Goal: Information Seeking & Learning: Check status

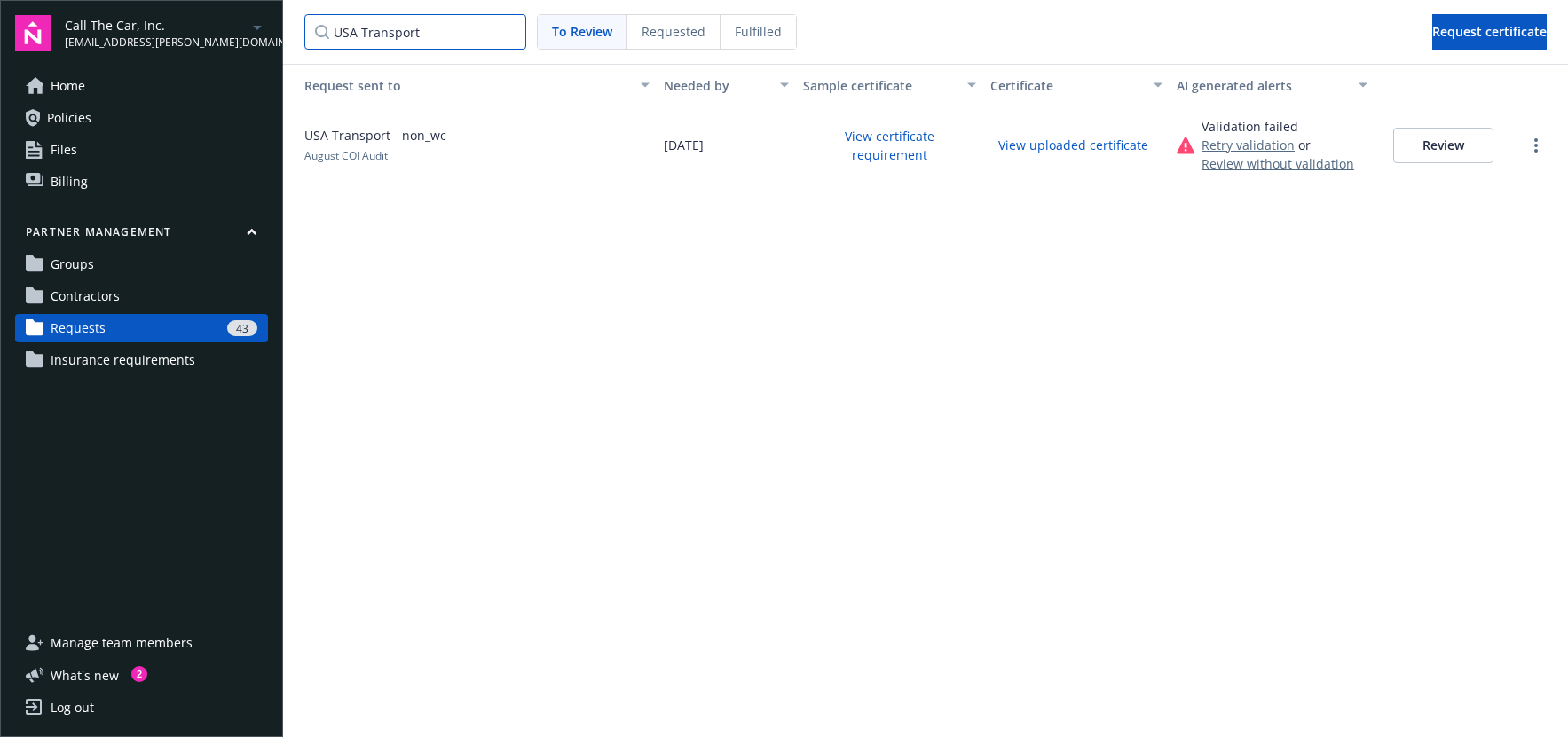
drag, startPoint x: 452, startPoint y: 39, endPoint x: 324, endPoint y: 33, distance: 128.1
click at [303, 31] on nav "USA Transport To Review Requested Fulfilled Request certificate" at bounding box center [925, 32] width 1285 height 64
paste input "Desert Communities Transportation Services LLC"
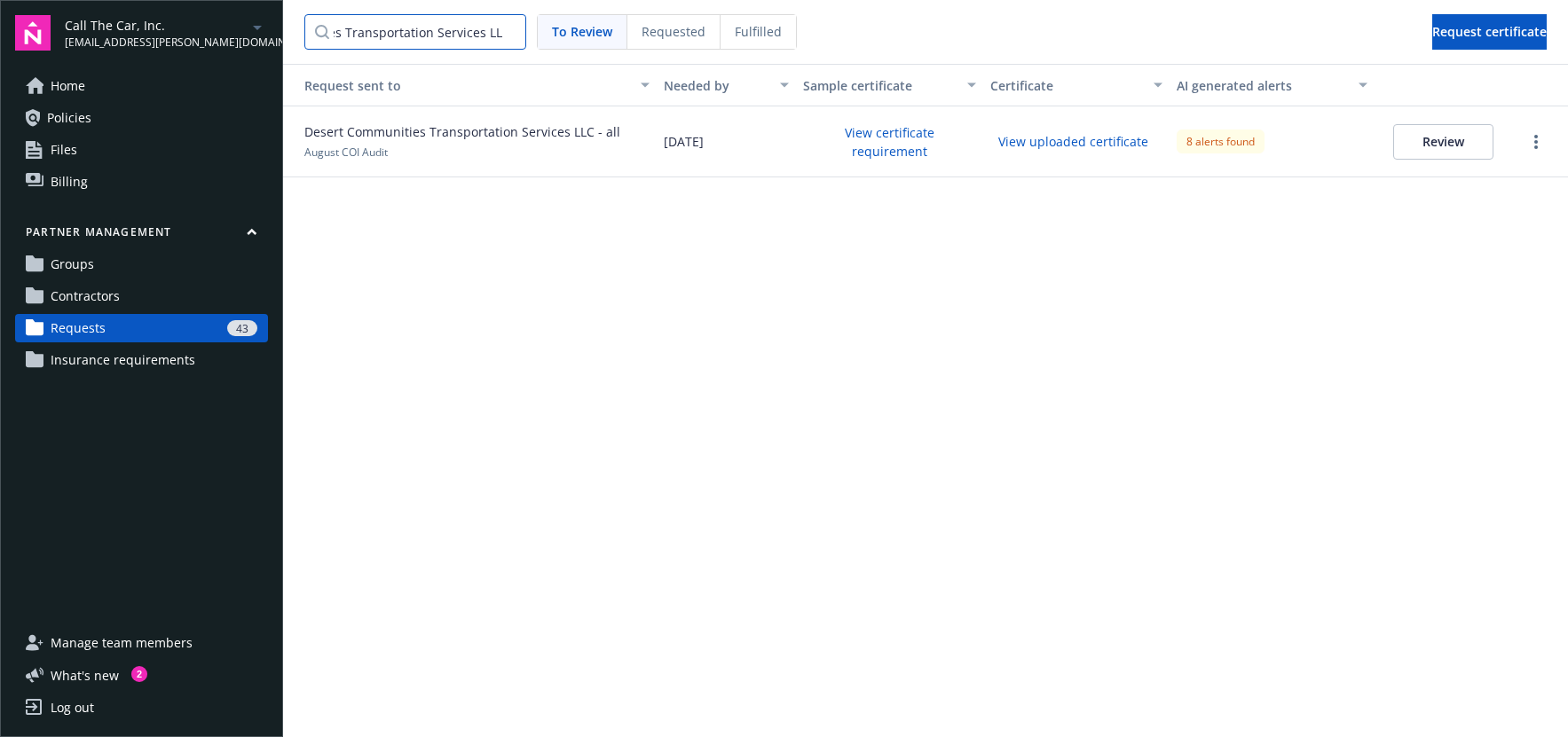
type input "Desert Communities Transportation Services LLC"
click at [877, 146] on button "View certificate requirement" at bounding box center [889, 141] width 172 height 46
drag, startPoint x: 506, startPoint y: 31, endPoint x: 424, endPoint y: 42, distance: 82.7
click at [506, 31] on input "Desert Communities Transportation Services LLC" at bounding box center [415, 32] width 221 height 35
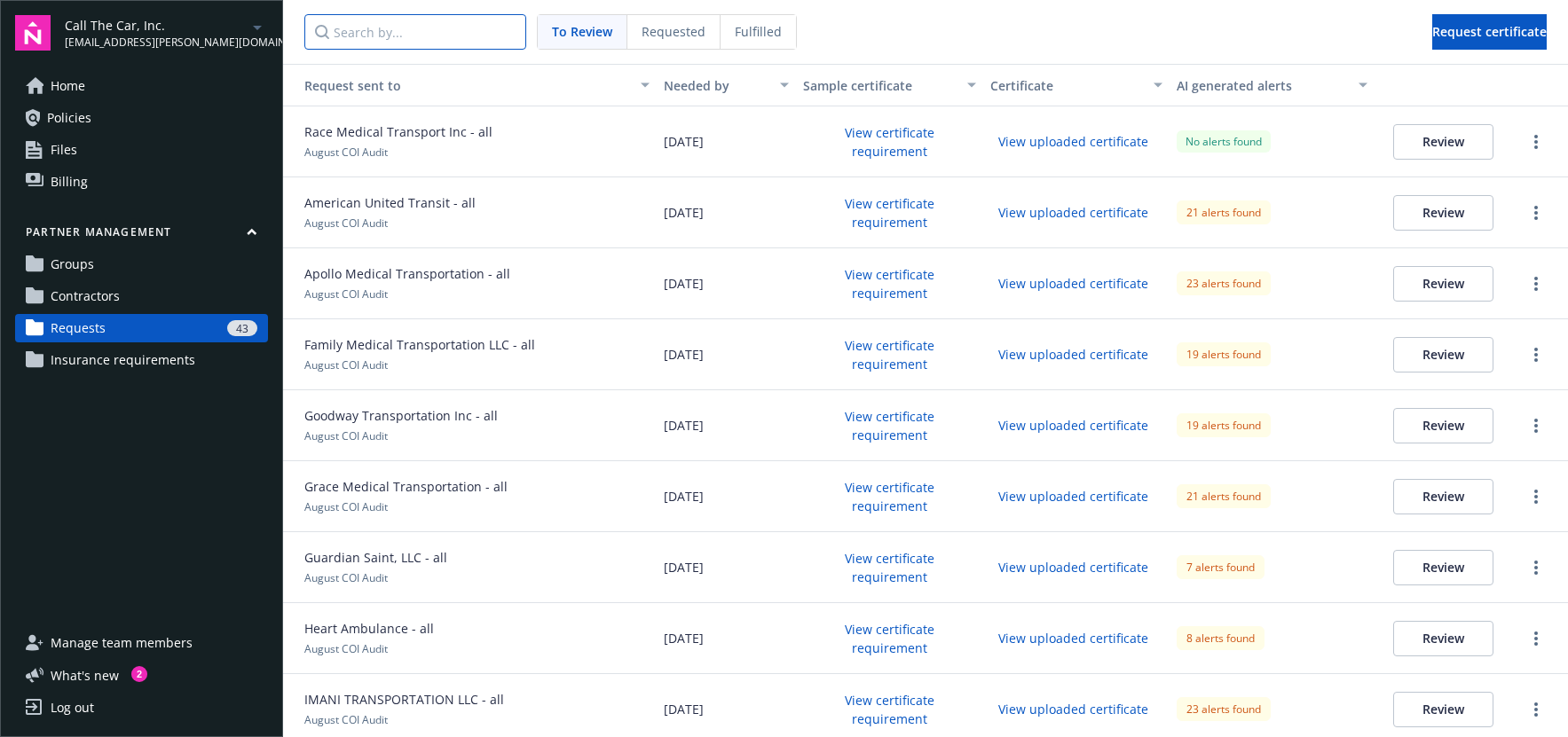
click at [388, 40] on input "Search by..." at bounding box center [415, 32] width 221 height 35
paste input "R.C. Limousines, LLC"
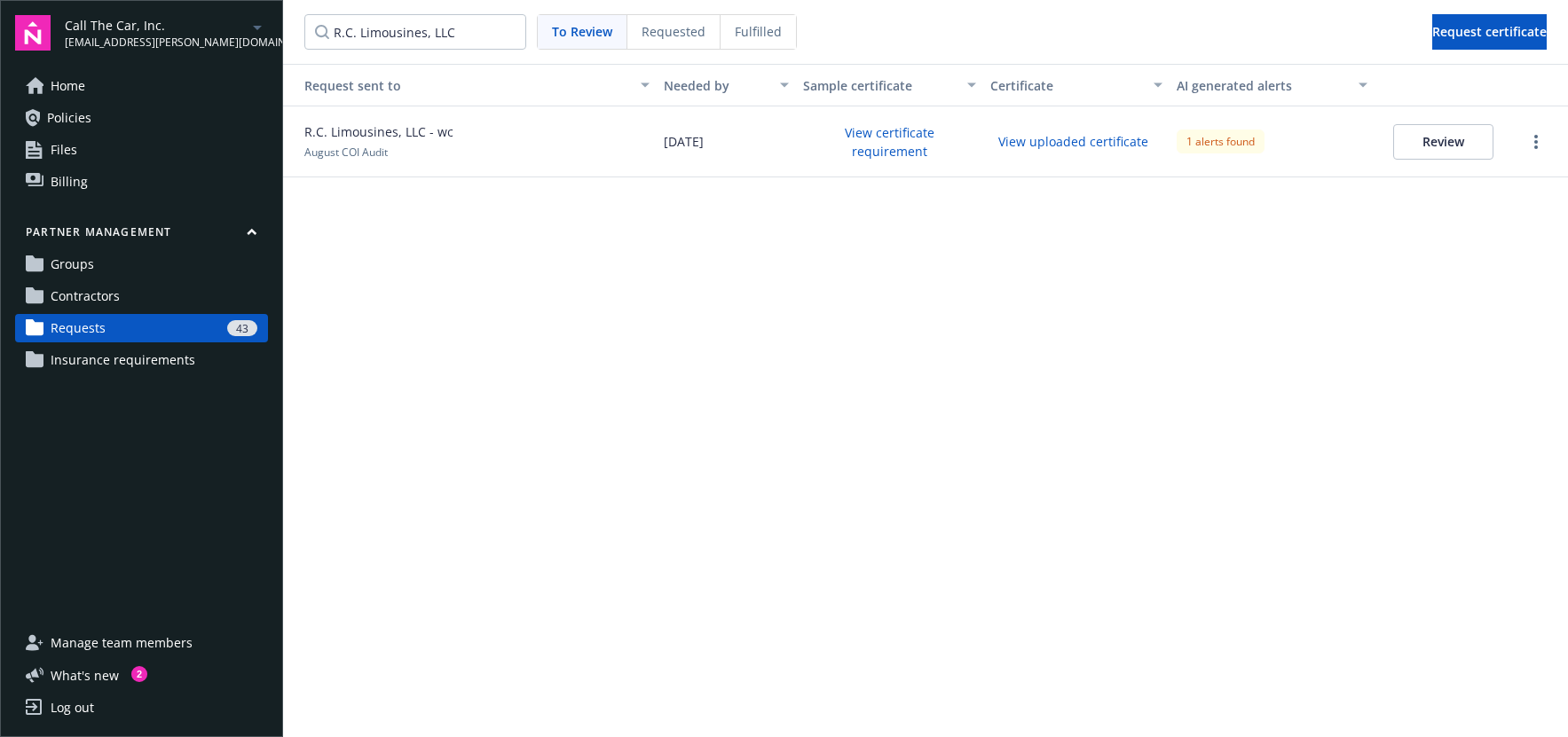
click at [889, 149] on button "View certificate requirement" at bounding box center [889, 141] width 172 height 46
drag, startPoint x: 462, startPoint y: 27, endPoint x: 300, endPoint y: 20, distance: 162.2
click at [301, 20] on nav "R.C. Limousines, LLC To Review Requested Fulfilled Request certificate" at bounding box center [925, 32] width 1285 height 64
paste input "Guardian Saint"
type input "Guardian Saint, LLC"
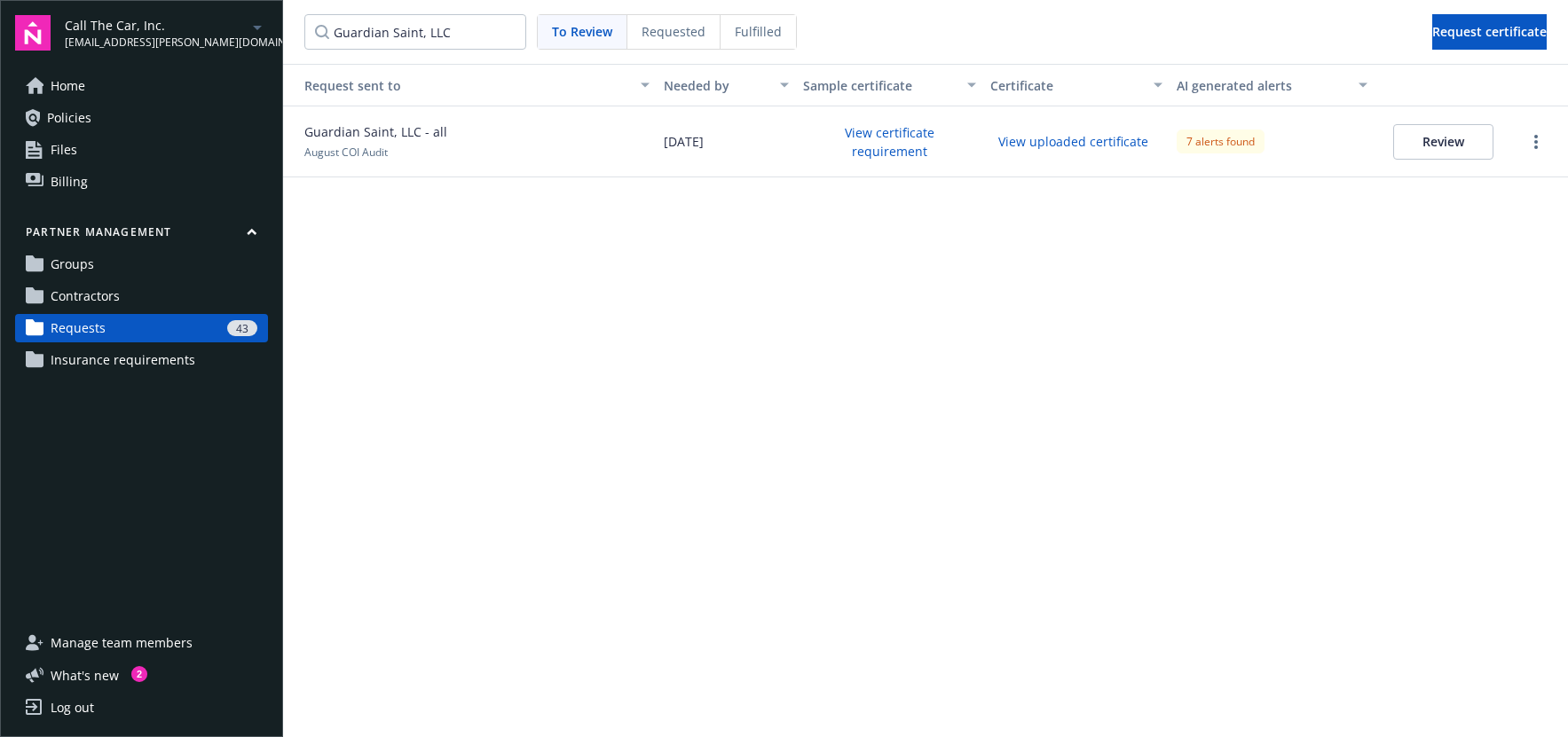
click at [861, 144] on button "View certificate requirement" at bounding box center [889, 141] width 172 height 46
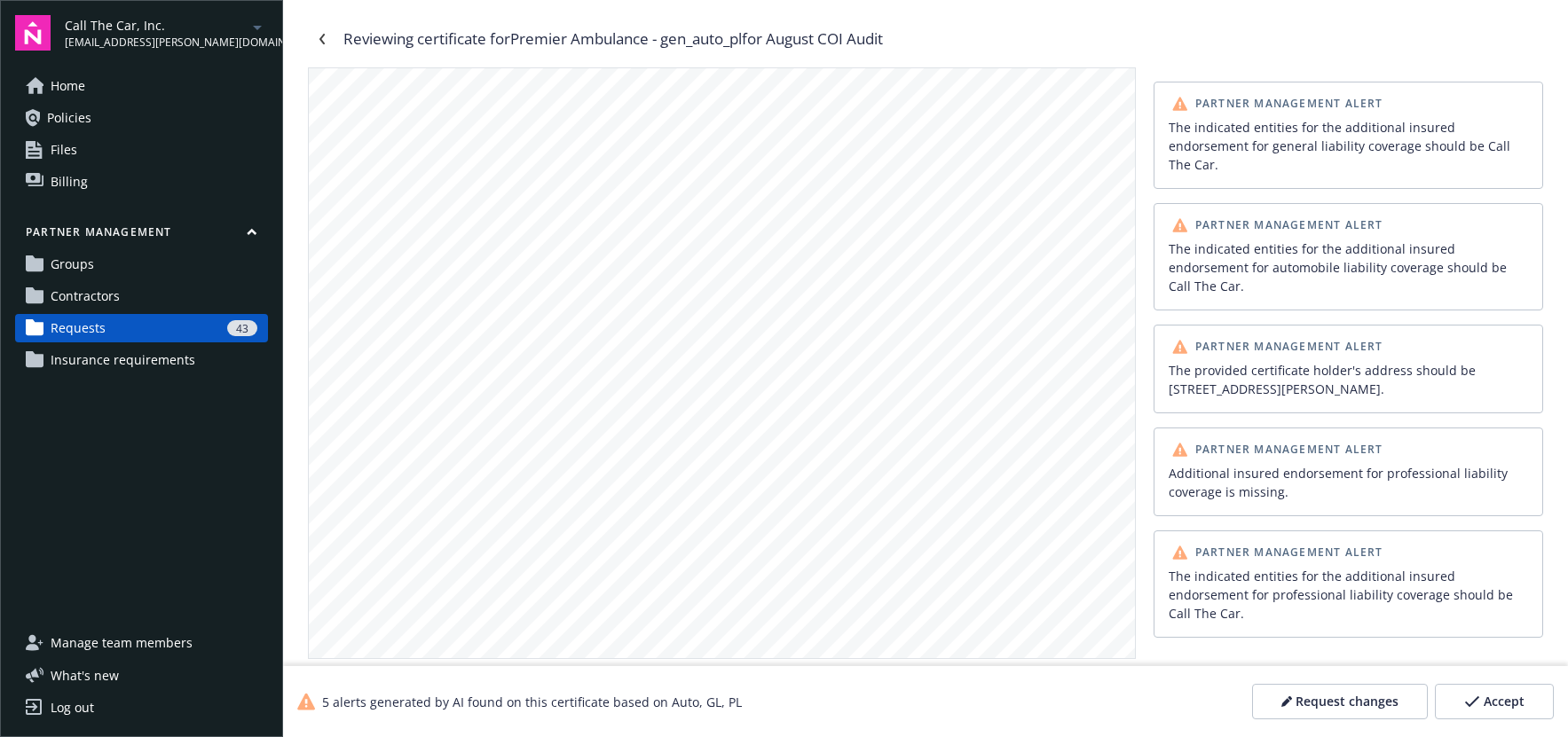
click at [87, 293] on span "Contractors" at bounding box center [85, 296] width 69 height 28
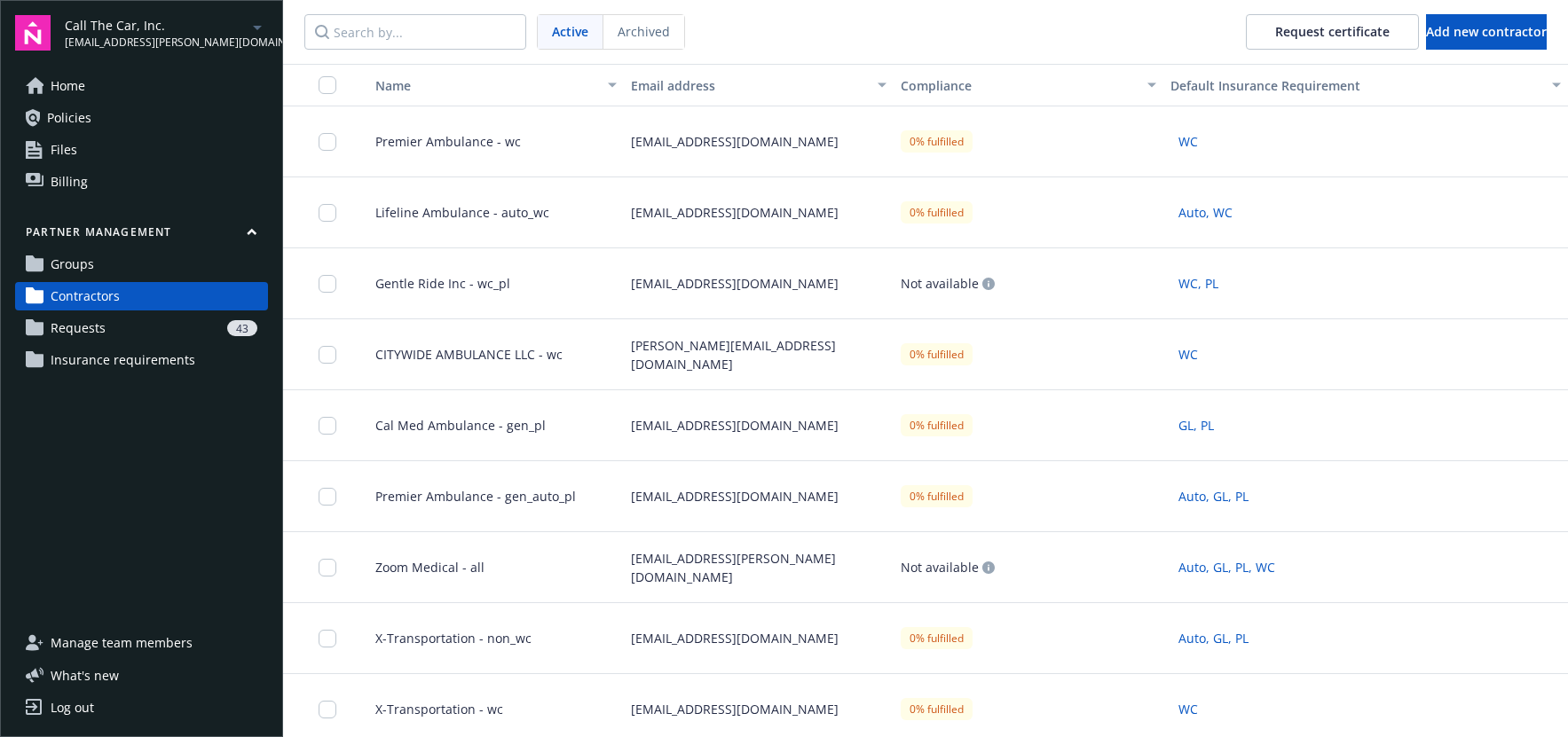
click at [428, 146] on span "Premier Ambulance - wc" at bounding box center [440, 141] width 160 height 19
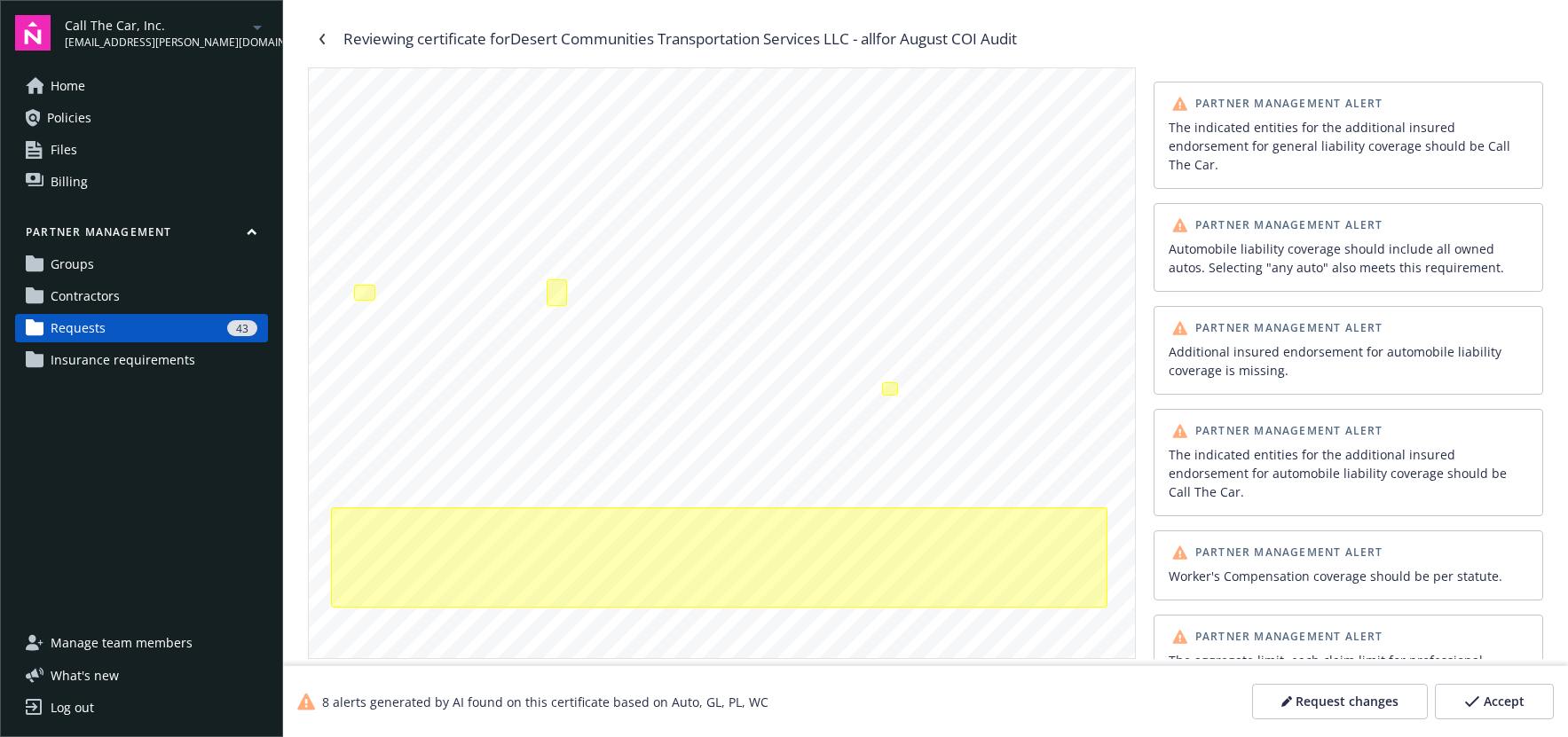
scroll to position [337, 0]
click at [365, 290] on div at bounding box center [364, 290] width 21 height 16
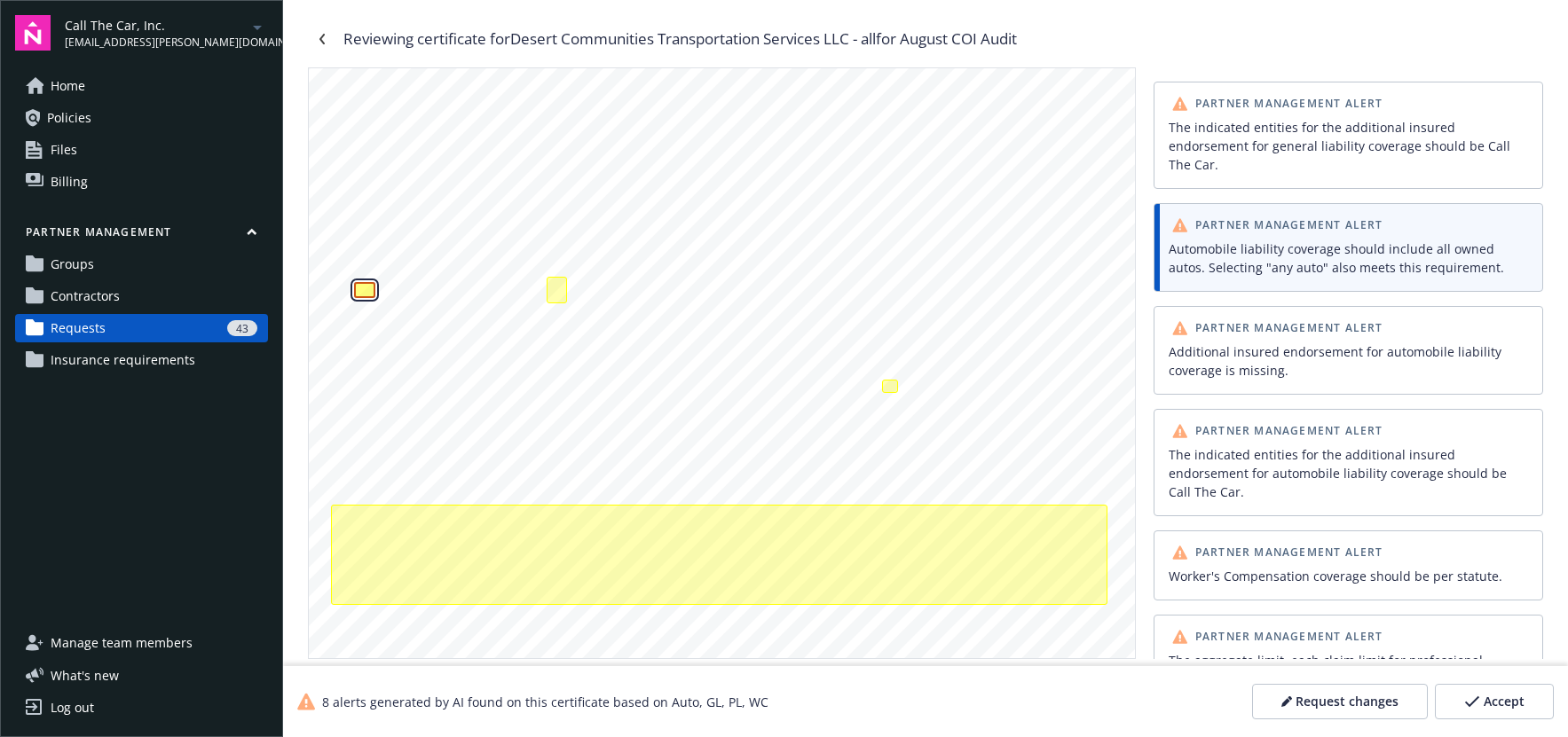
scroll to position [264, 0]
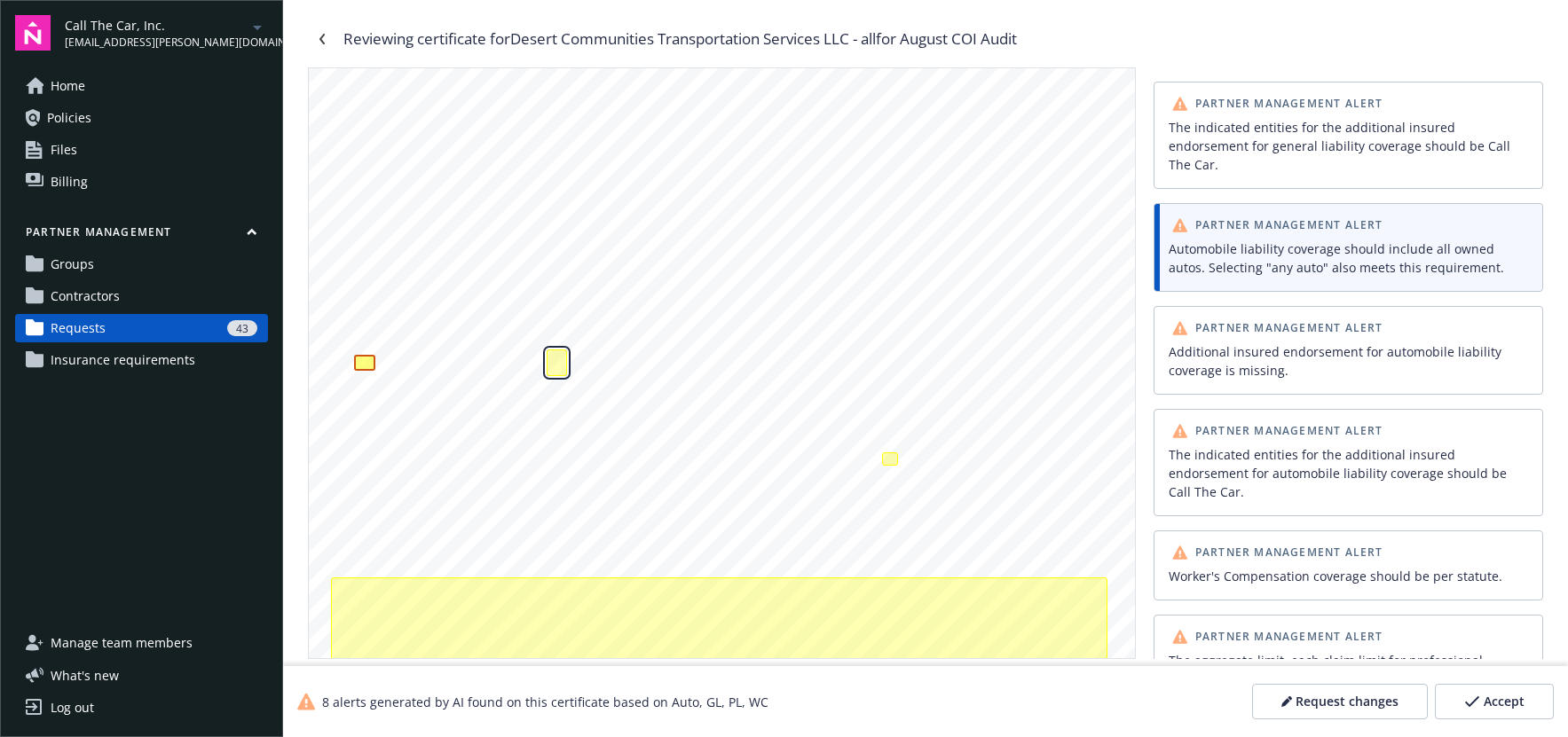
click at [563, 360] on div "Additional insured endorsement for automobile liability coverage is missing." at bounding box center [557, 362] width 21 height 26
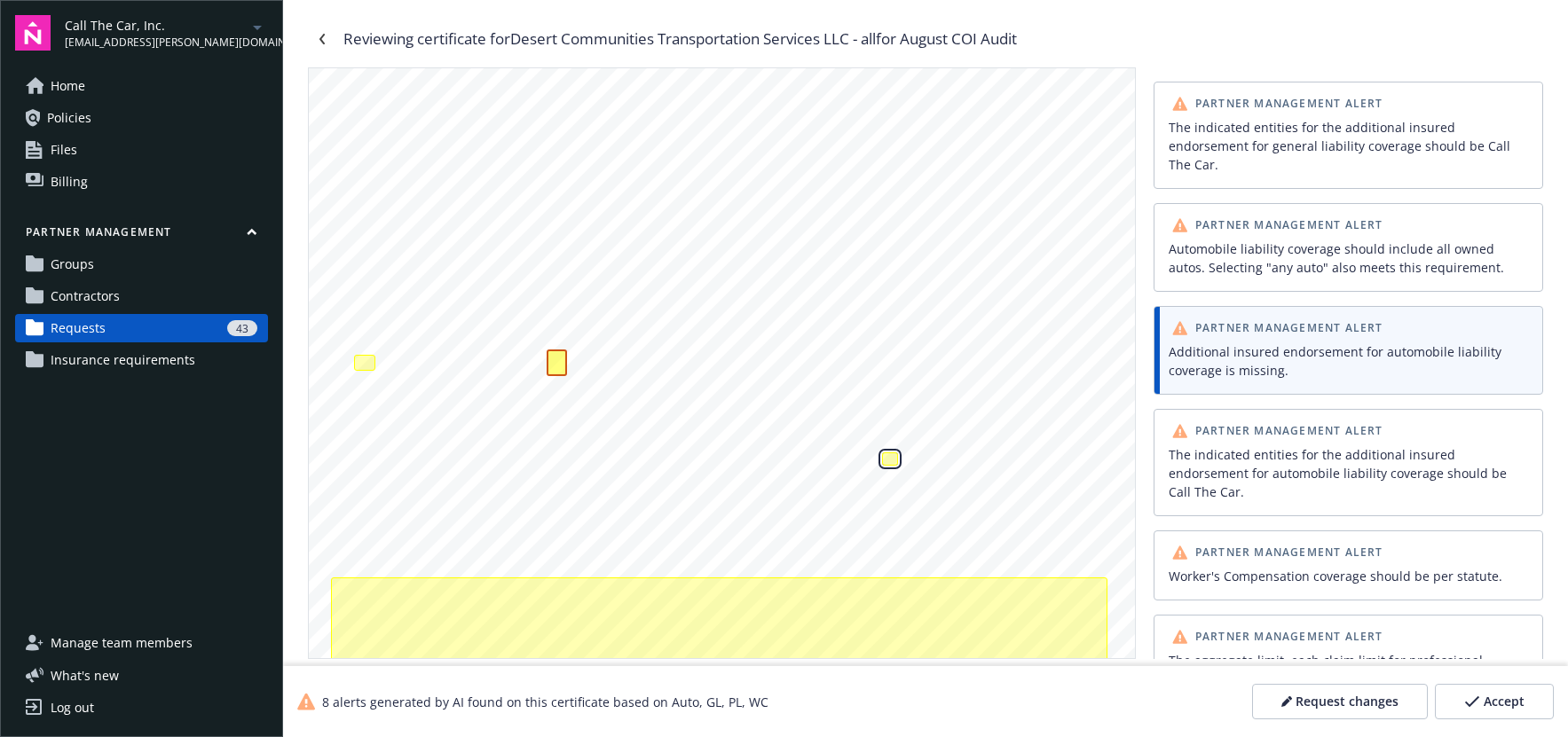
click at [896, 459] on div "Worker's Compensation coverage should be per statute." at bounding box center [890, 459] width 16 height 13
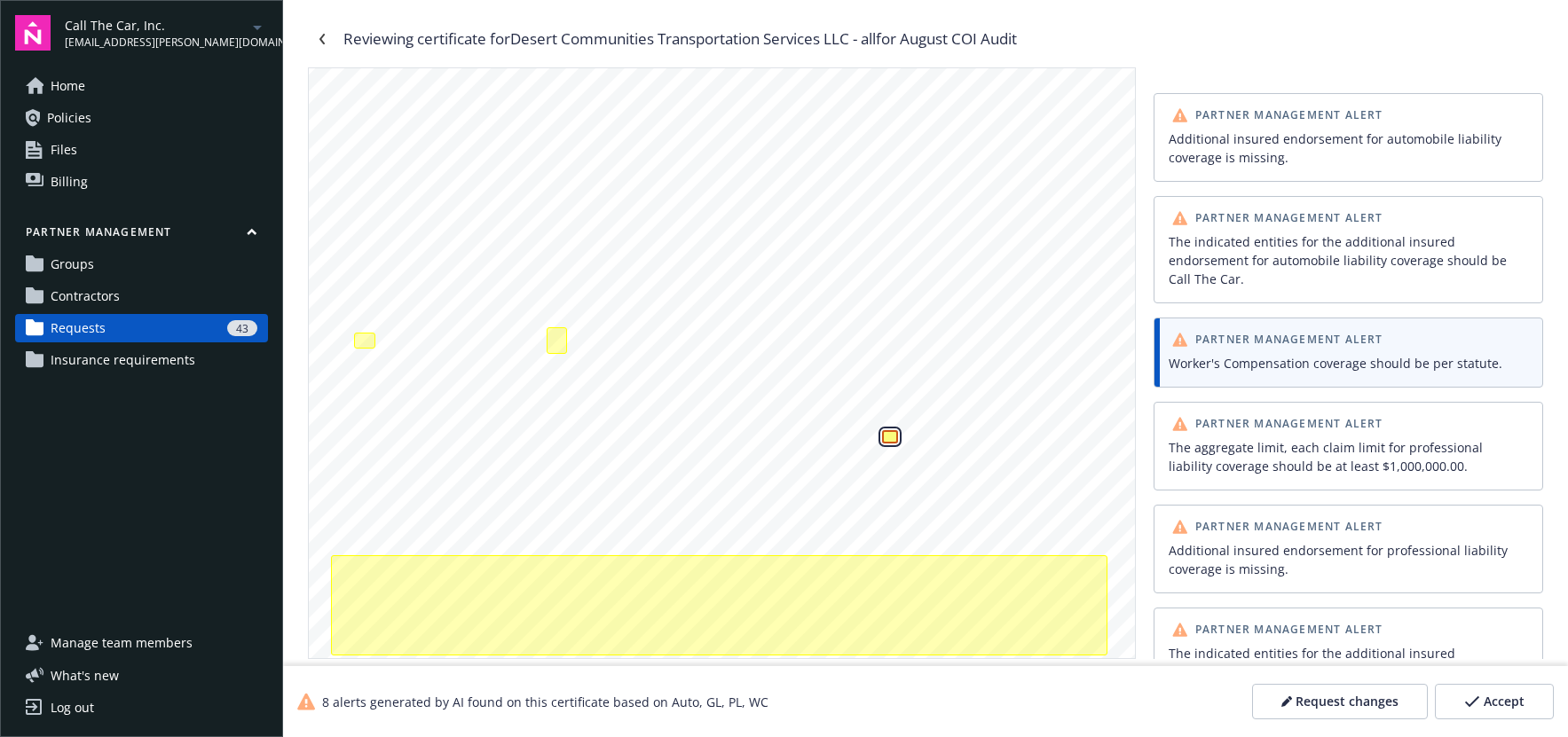
scroll to position [291, 0]
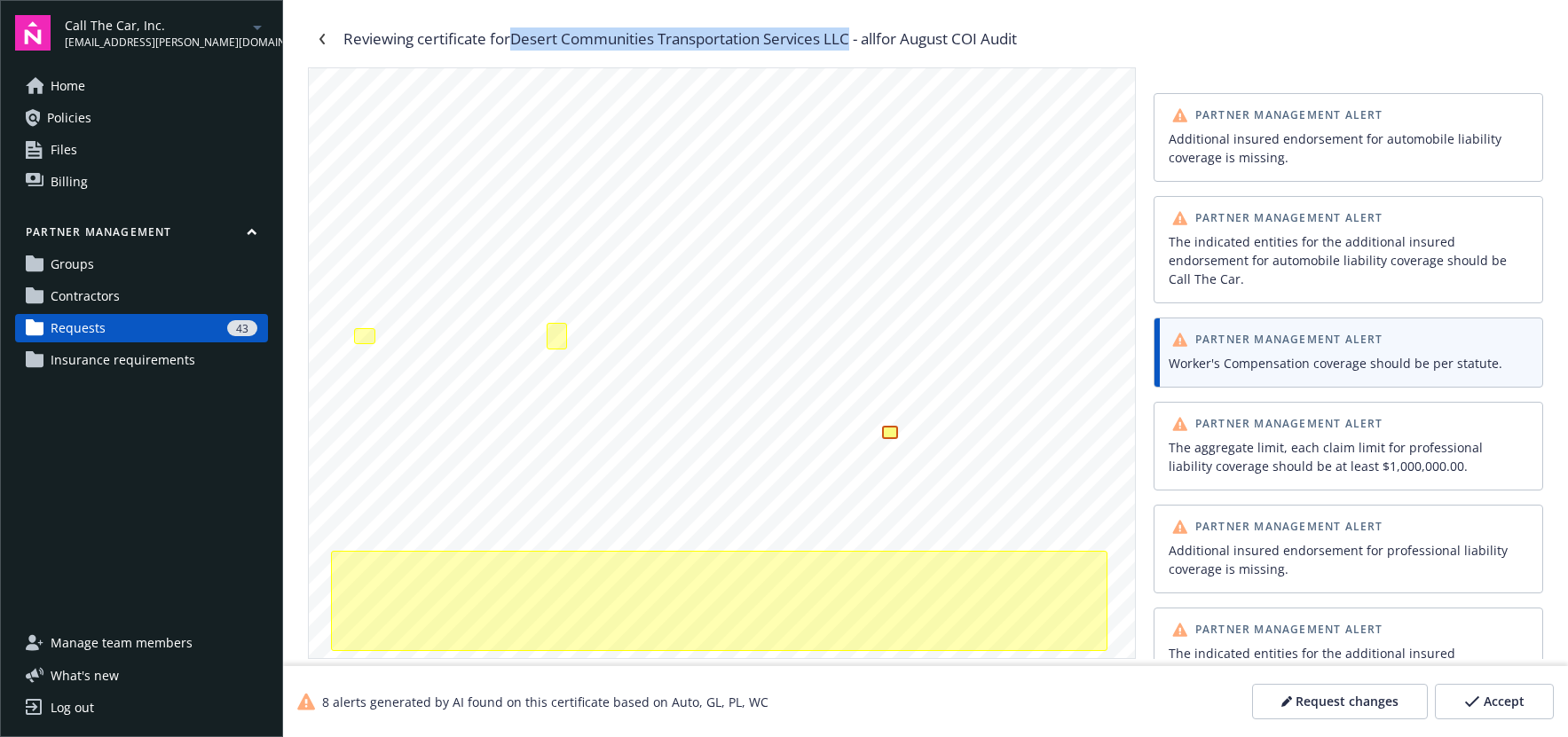
drag, startPoint x: 528, startPoint y: 40, endPoint x: 857, endPoint y: 48, distance: 329.1
click at [857, 48] on div "Reviewing certificate for Desert Communities Transportation Services LLC - all …" at bounding box center [679, 38] width 674 height 23
copy div "Desert Communities Transportation Services LLC"
click at [1266, 440] on div "The aggregate limit, each claim limit for professional liability coverage shoul…" at bounding box center [1348, 456] width 366 height 44
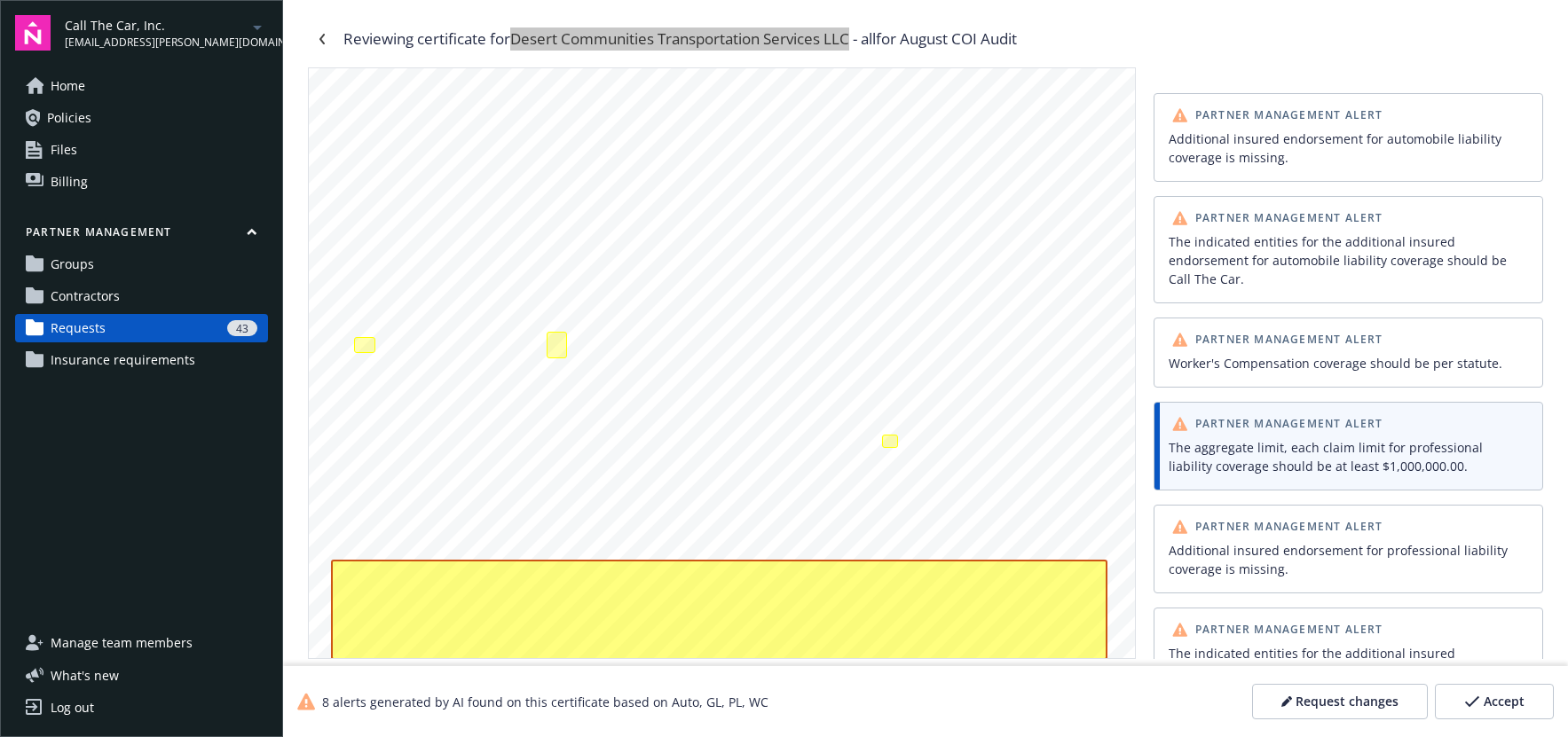
scroll to position [330, 0]
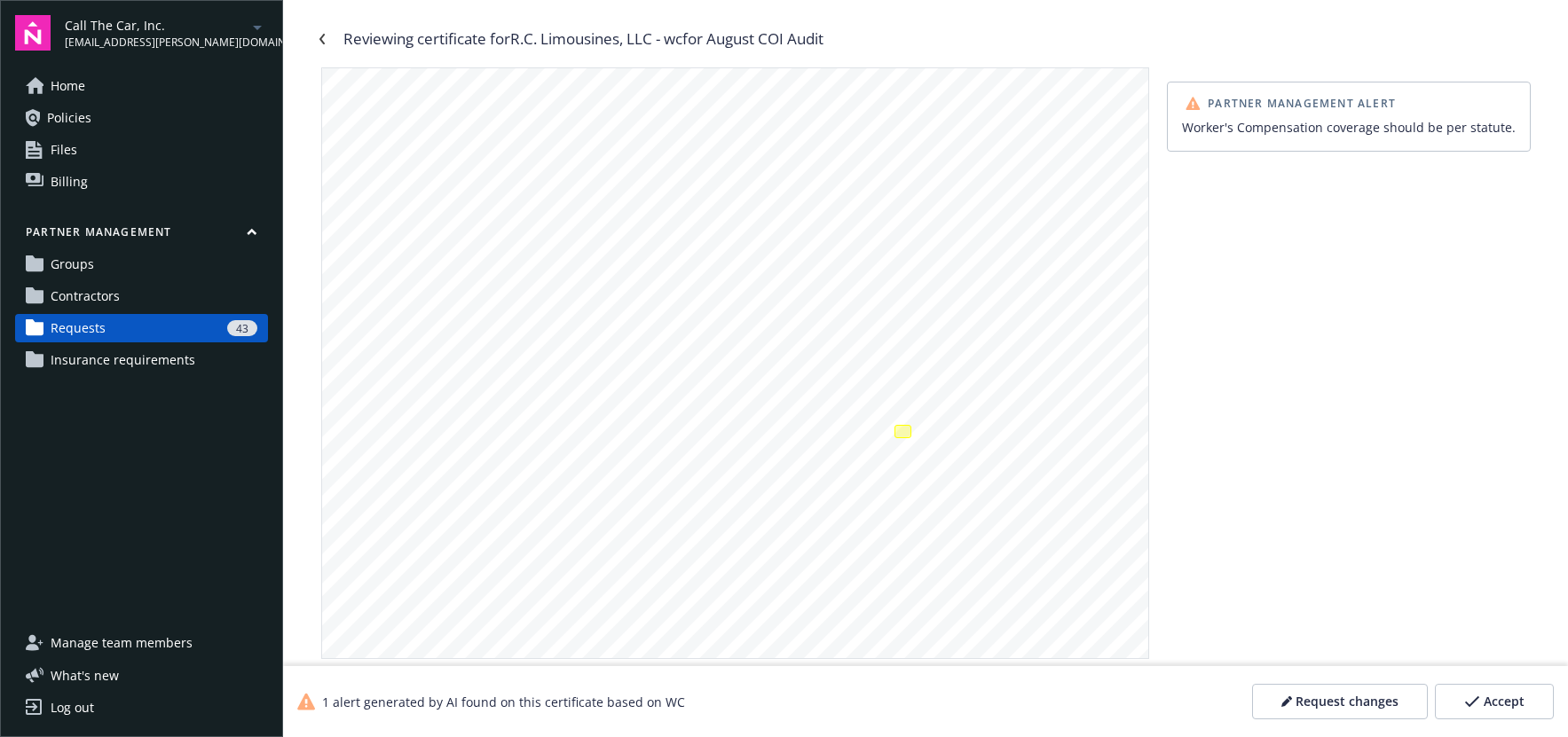
scroll to position [285, 0]
drag, startPoint x: 515, startPoint y: 35, endPoint x: 730, endPoint y: 45, distance: 215.2
click at [658, 36] on div "Reviewing certificate for R.C. Limousines, LLC - wc for August COI Audit" at bounding box center [583, 38] width 480 height 23
copy div "R.C. Limousines, LLC"
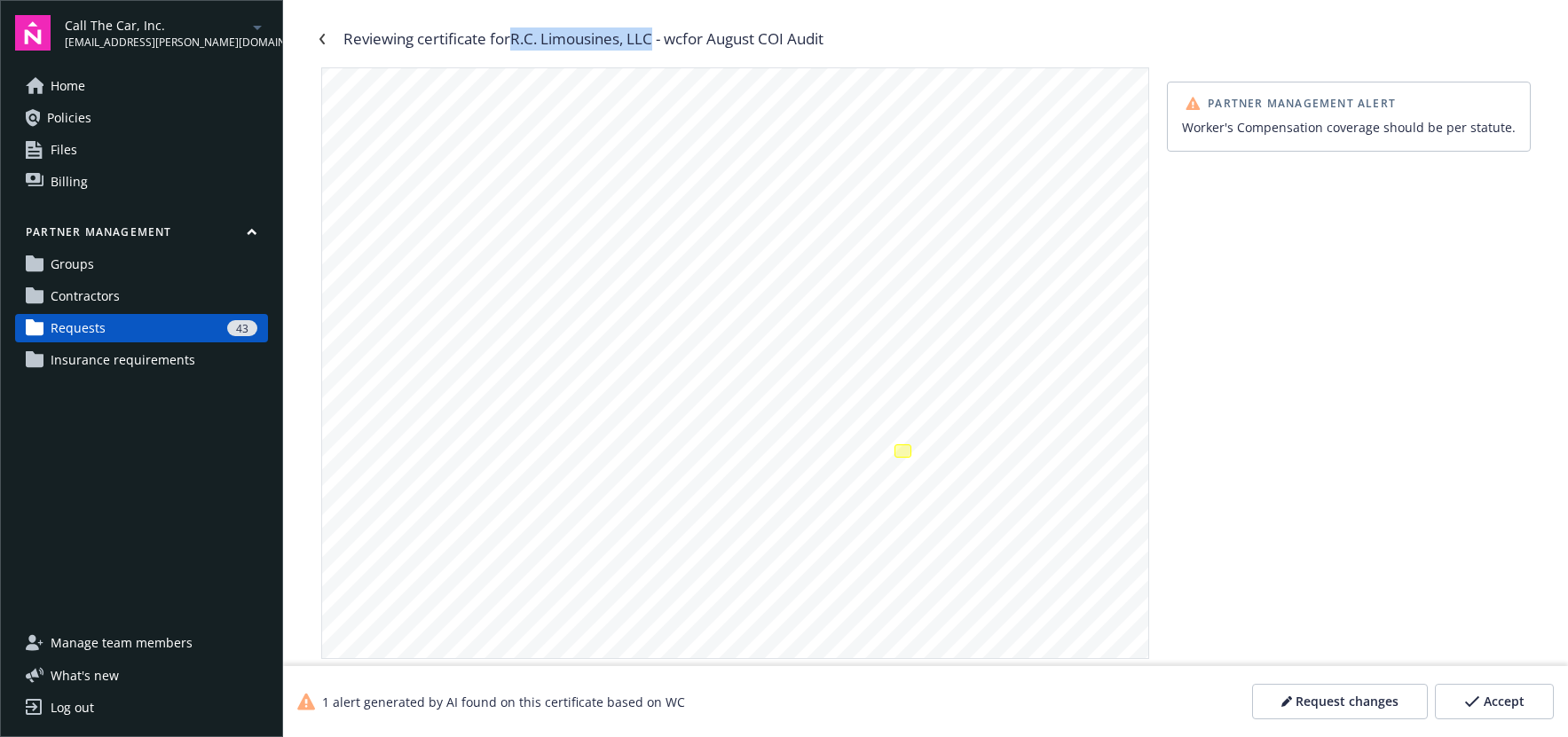
click at [1237, 120] on div "Worker's Compensation coverage should be per statute." at bounding box center [1348, 127] width 334 height 19
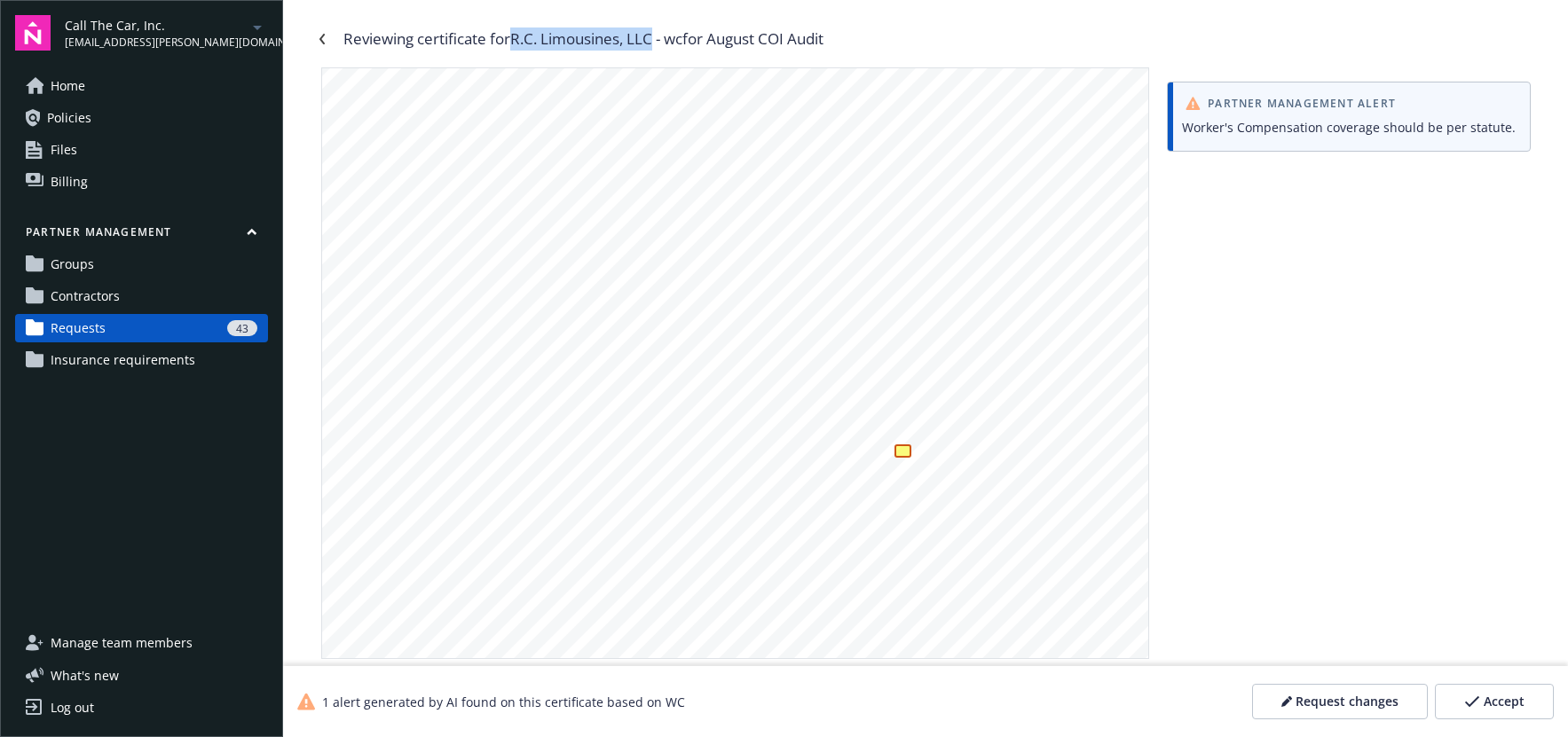
scroll to position [360, 0]
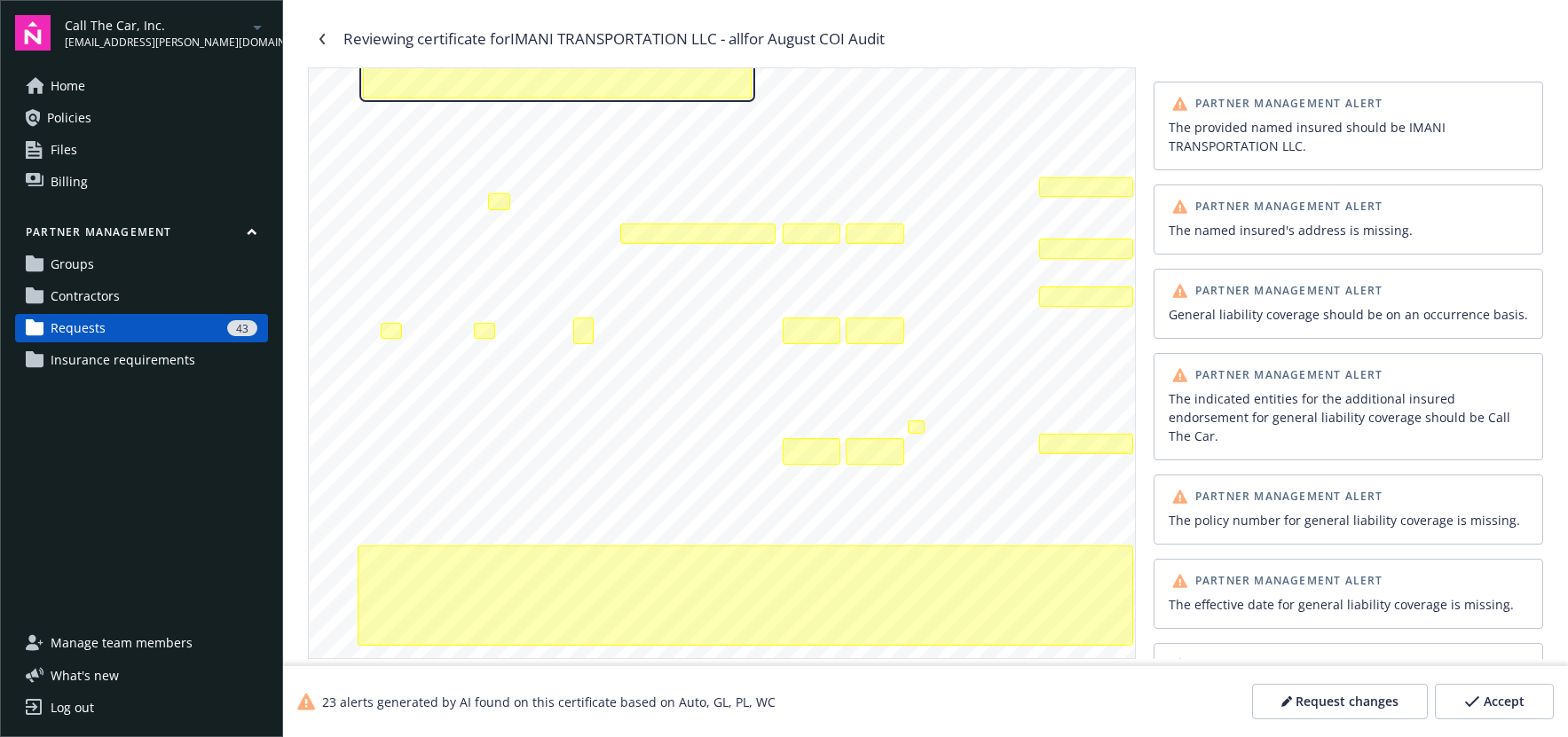
click at [650, 82] on div "The provided named insured should be IMANI TRANSPORTATION LLC.\aThe named insur…" at bounding box center [557, 58] width 389 height 80
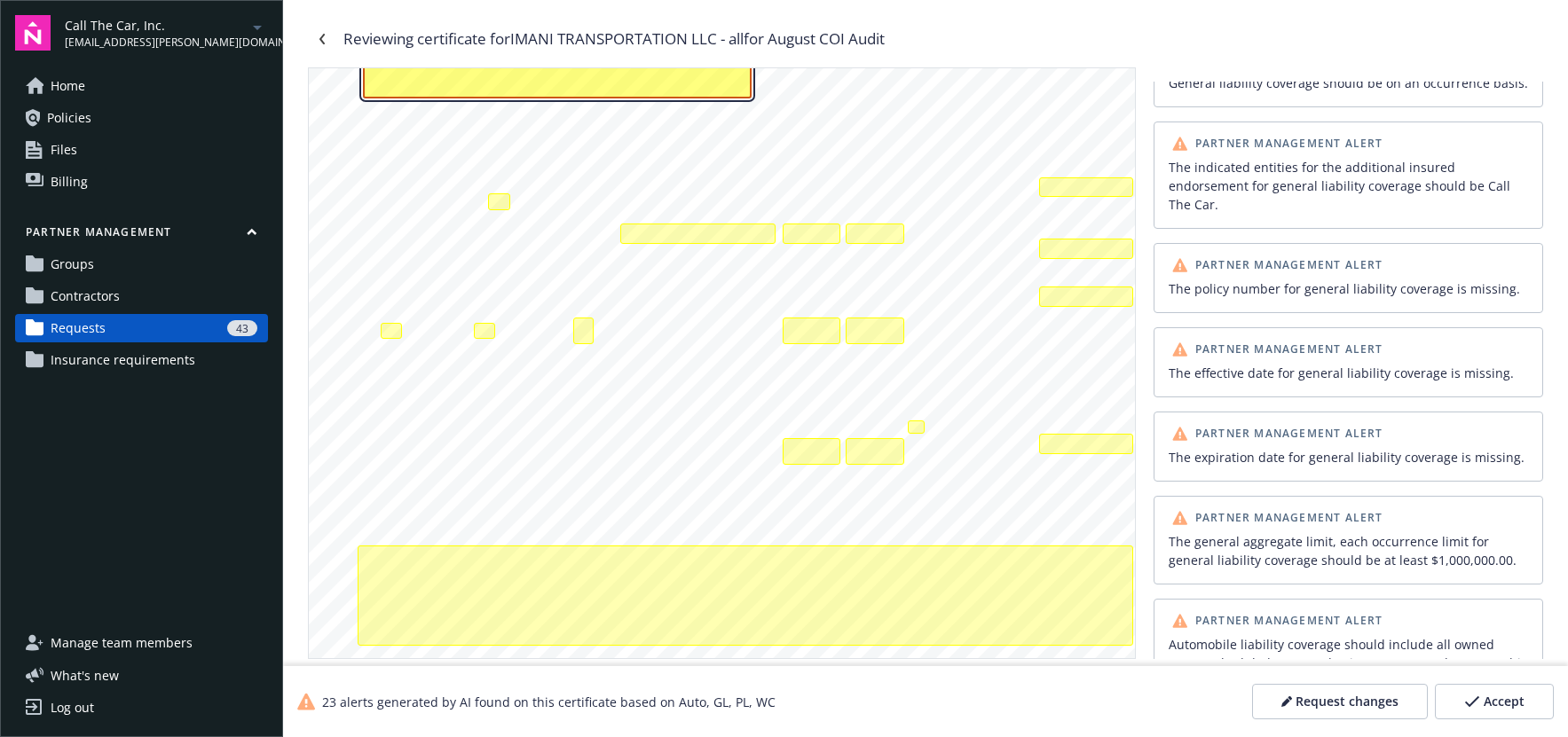
scroll to position [234, 0]
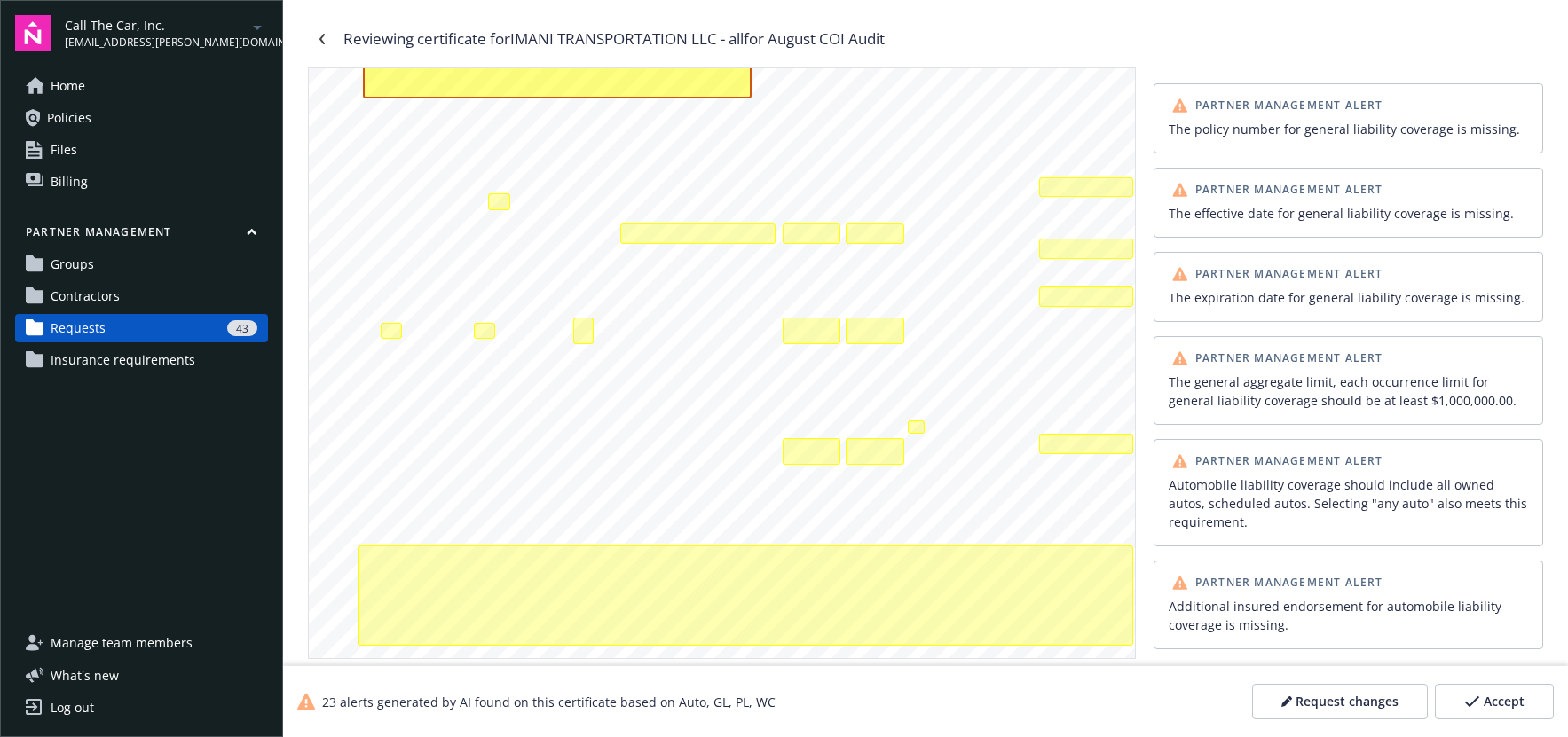
click at [1216, 373] on div "The general aggregate limit, each occurrence limit for general liability covera…" at bounding box center [1347, 391] width 360 height 37
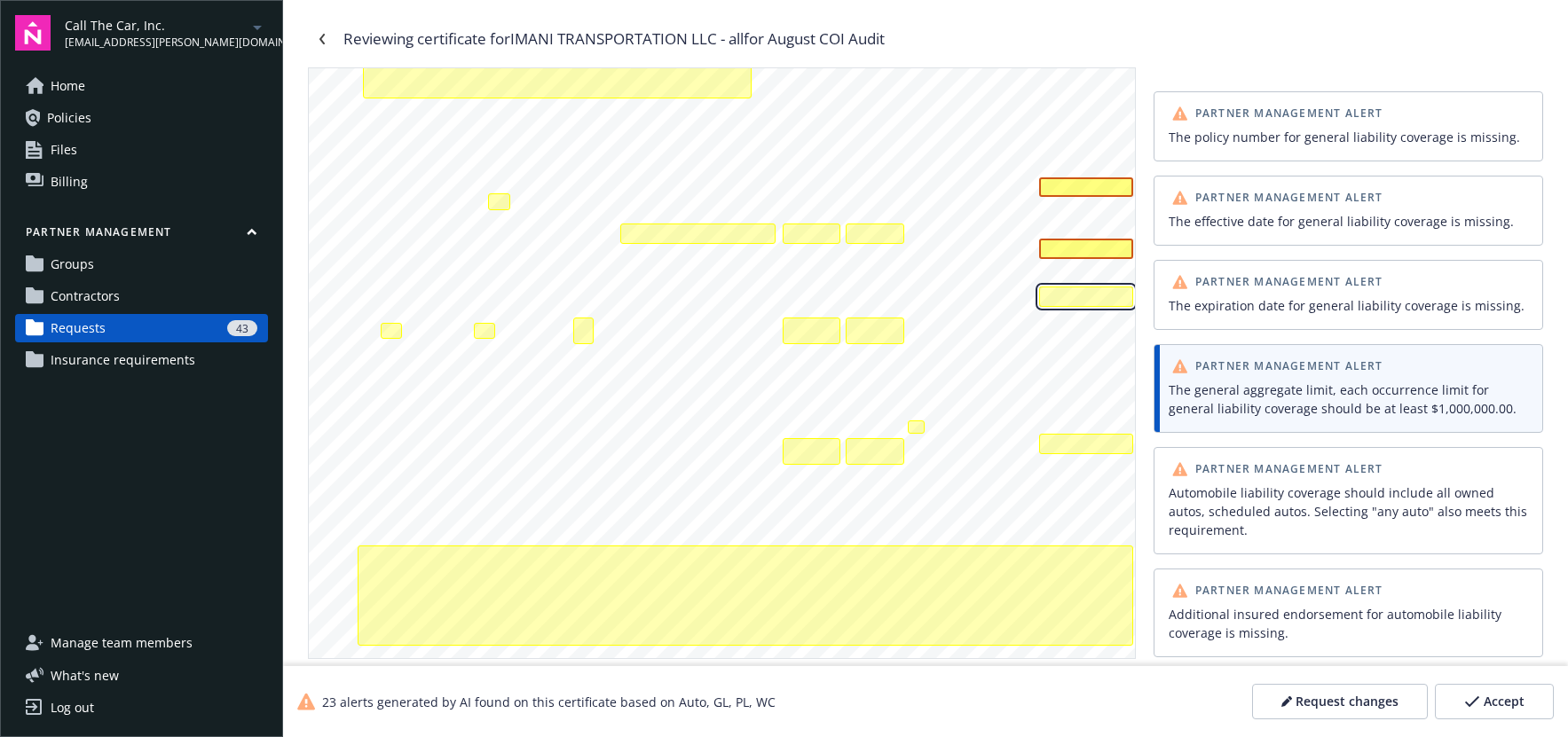
click at [1073, 299] on div "The combined single limit for automobile liability coverage should be at least …" at bounding box center [1086, 297] width 94 height 21
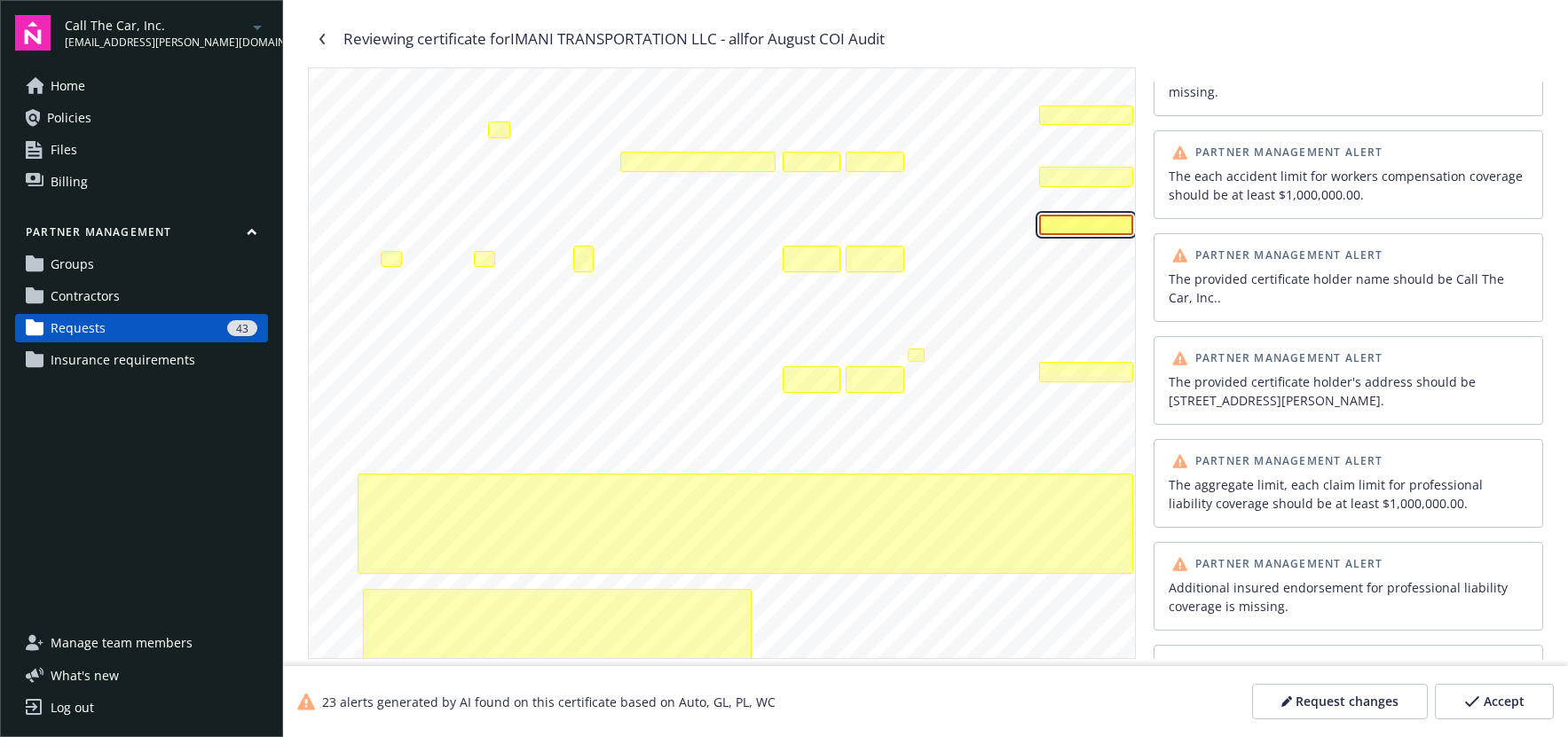
scroll to position [0, 0]
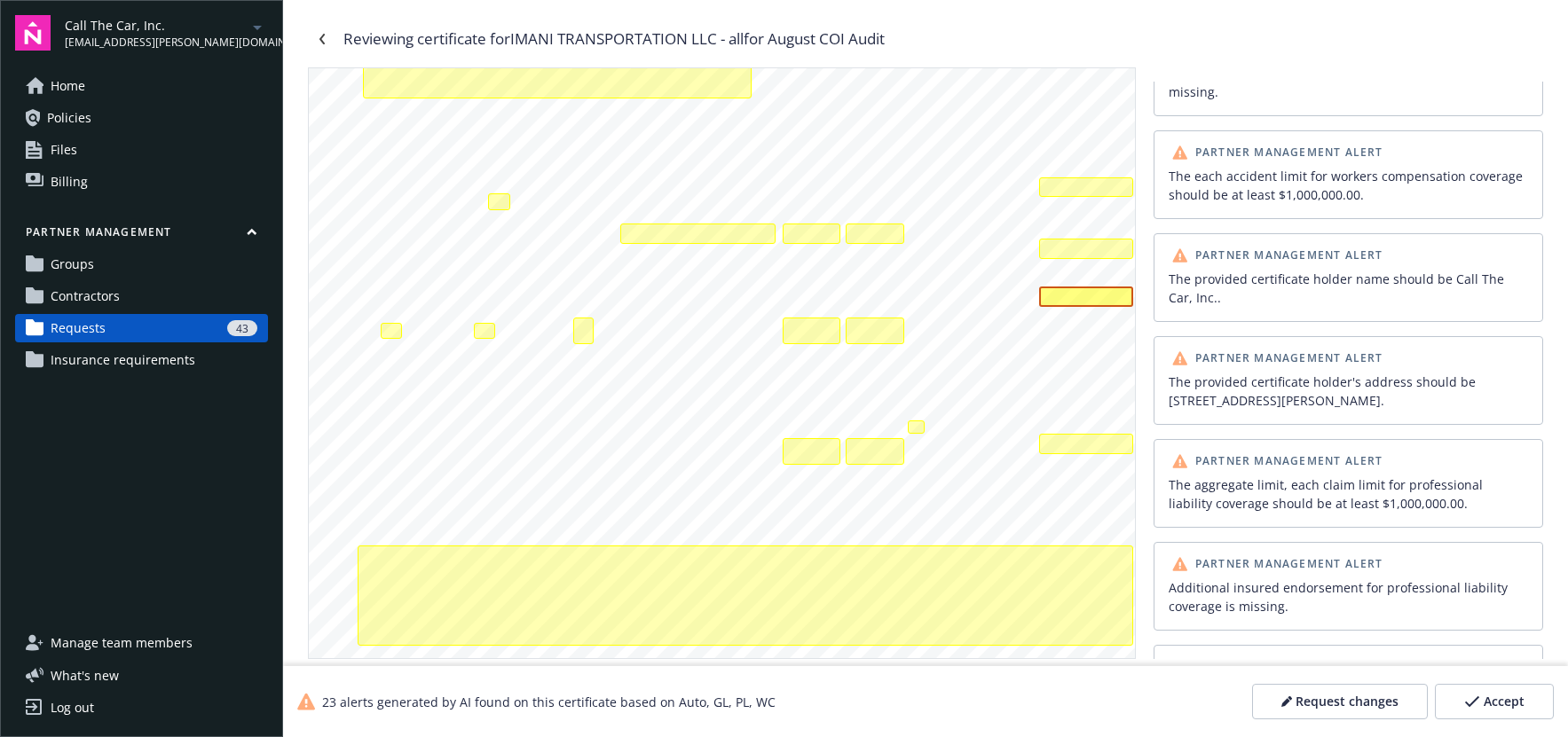
click at [947, 339] on div "ANY PROPRIETOR/PARTNER/EXECUTIVE OFFICER/MEMBER EXCLUDED? INSR ADDL SUBR LTR IN…" at bounding box center [721, 602] width 826 height 1068
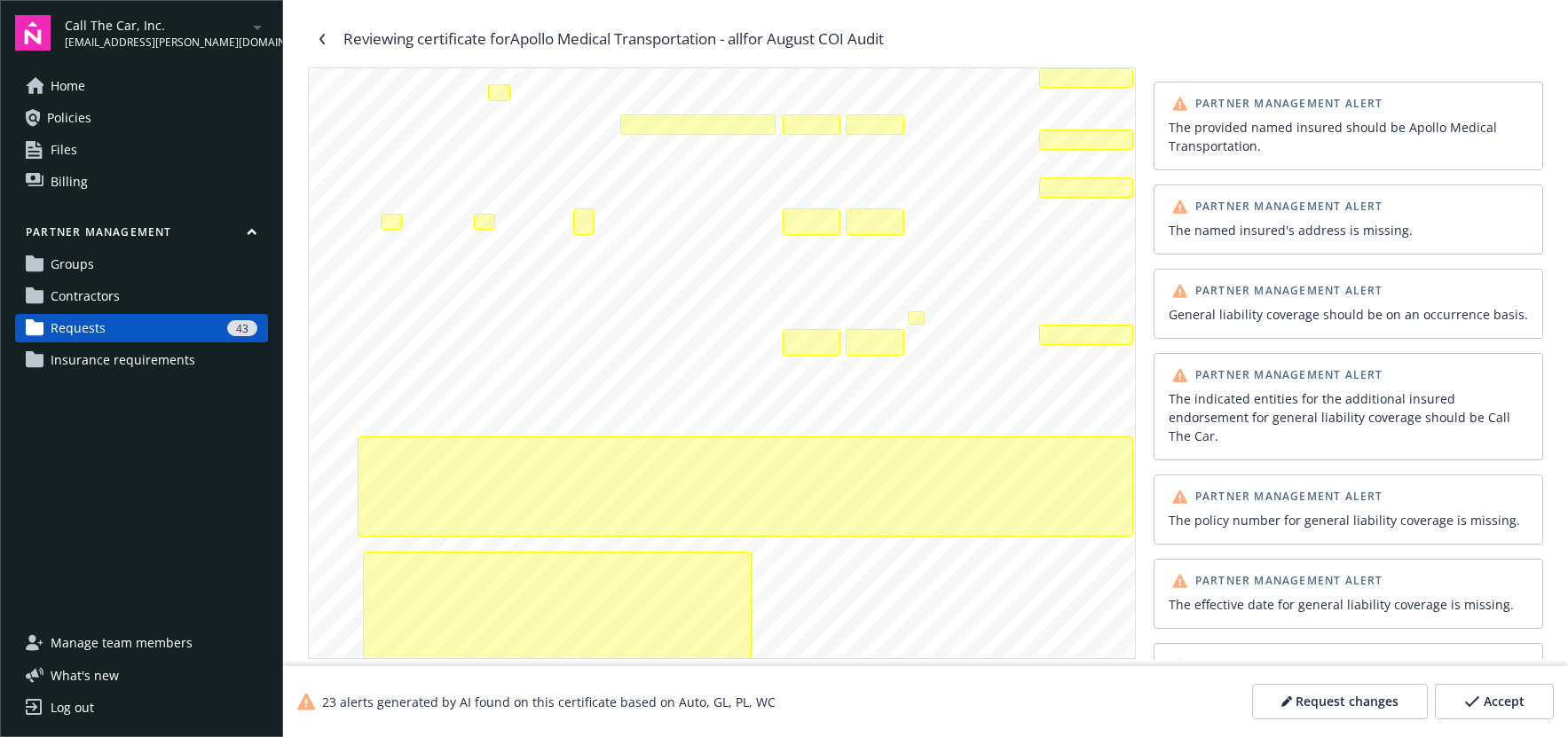
scroll to position [105, 0]
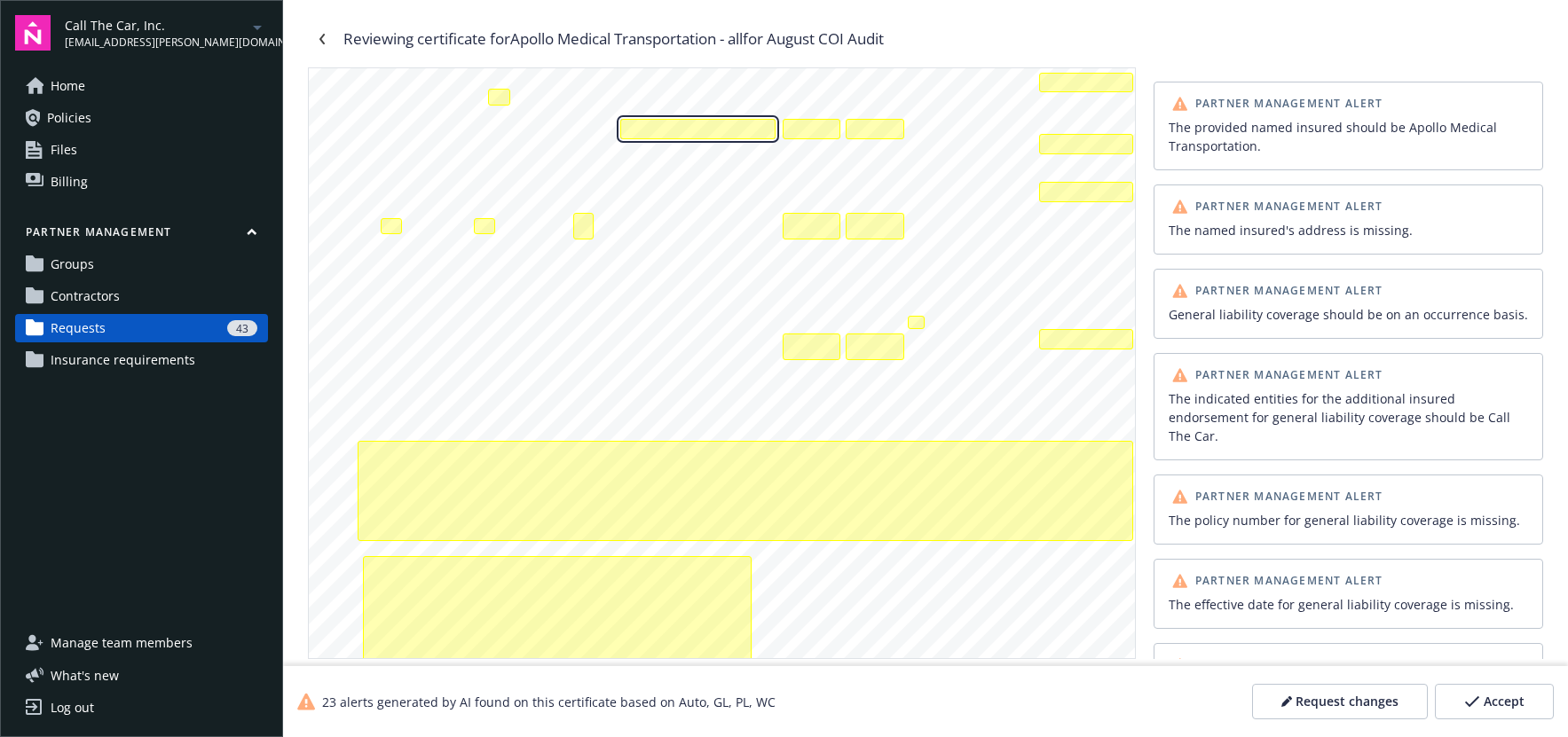
click at [671, 132] on div "The policy number for general liability coverage is missing." at bounding box center [698, 129] width 155 height 21
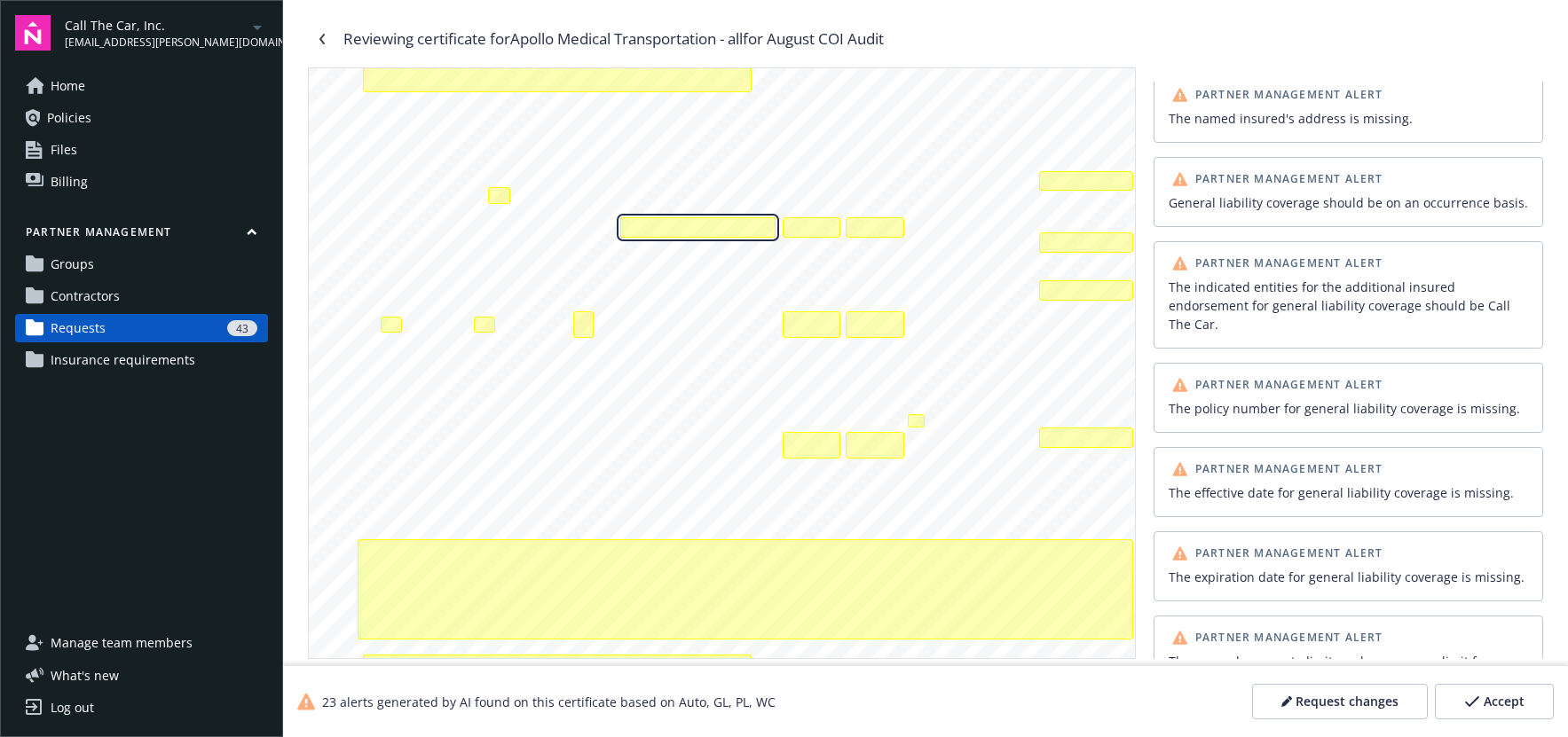
scroll to position [120, 0]
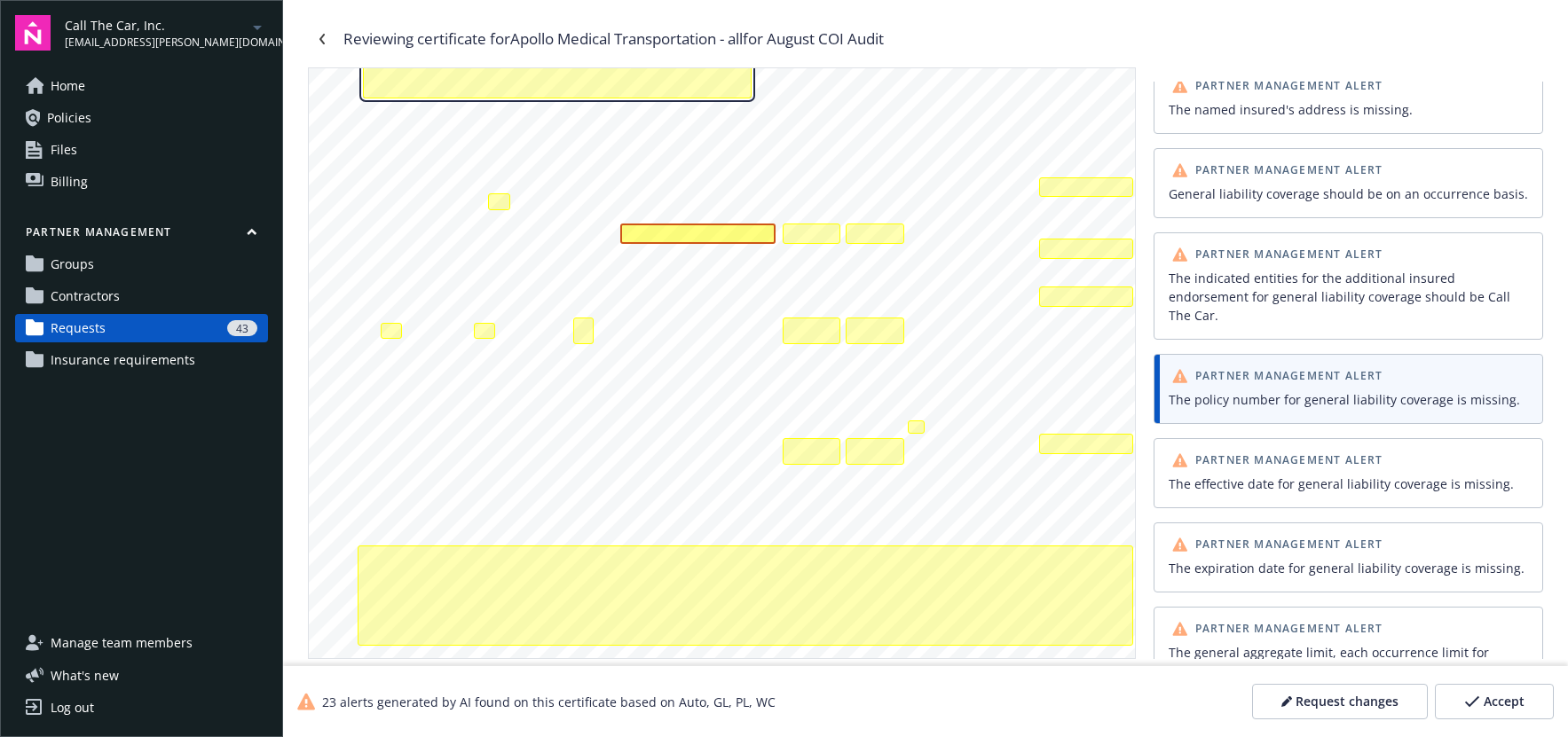
click at [528, 91] on div "The provided named insured should be Apollo Medical Transportation.\aThe named …" at bounding box center [557, 58] width 389 height 80
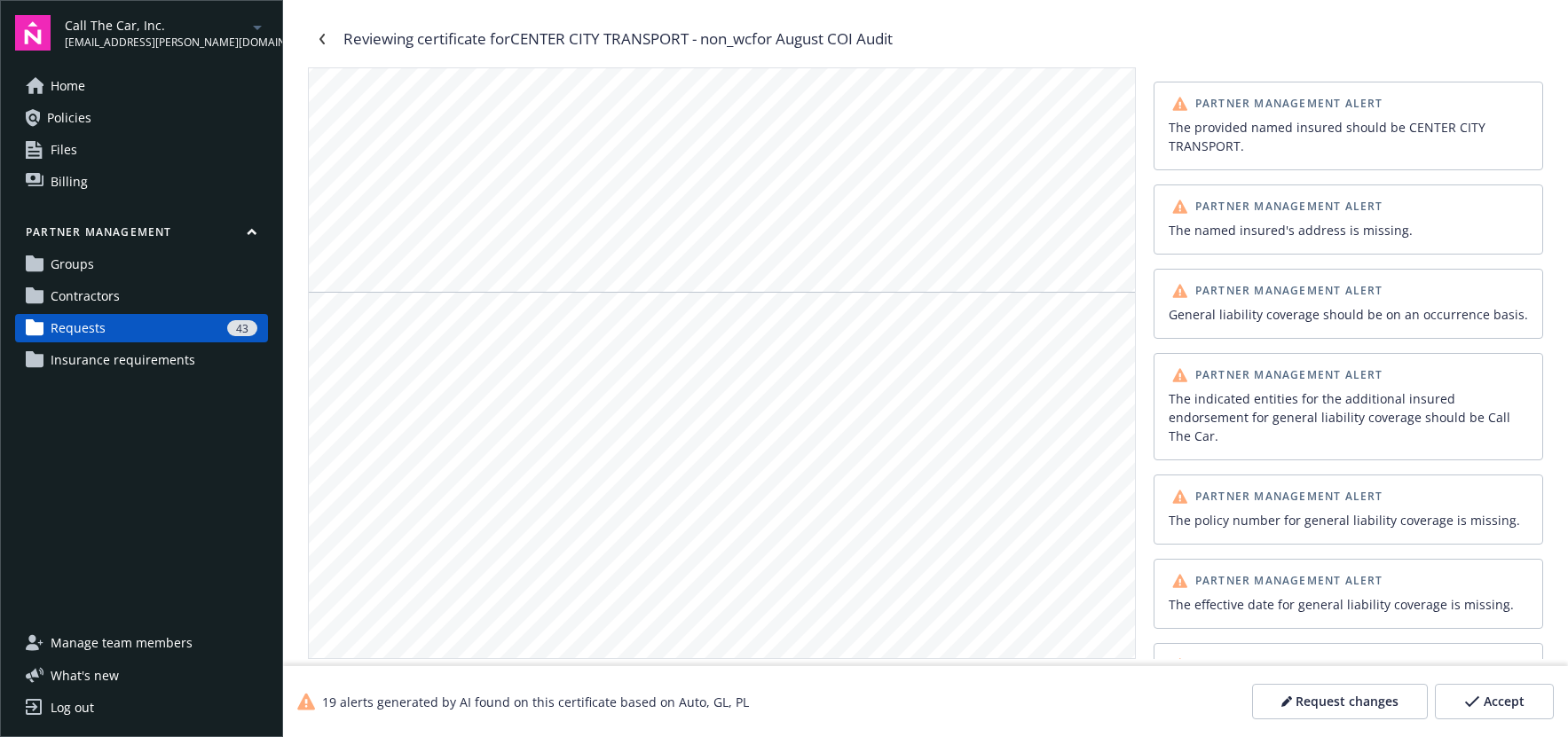
click at [1252, 307] on div "General liability coverage should be on an occurrence basis." at bounding box center [1347, 315] width 360 height 19
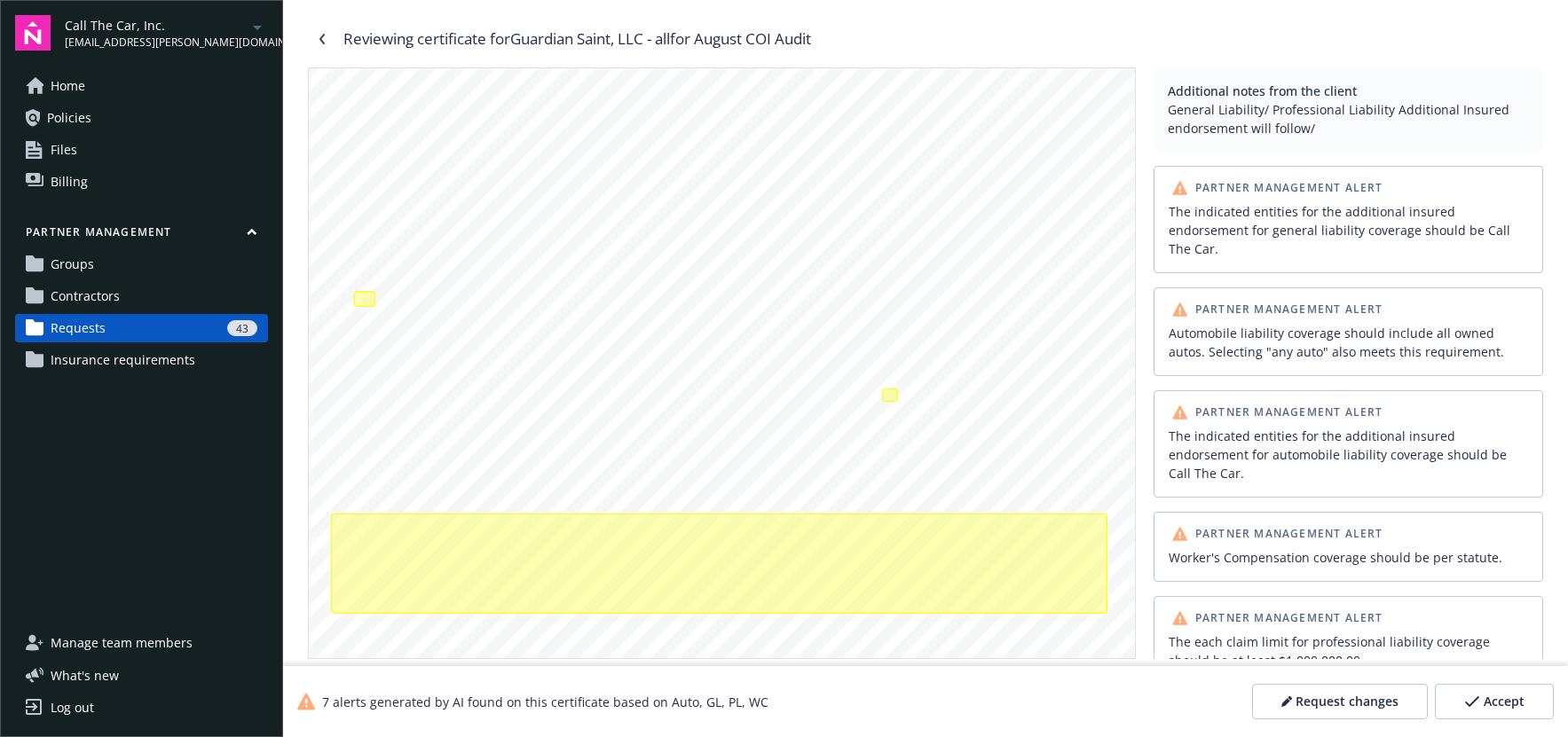
scroll to position [332, 0]
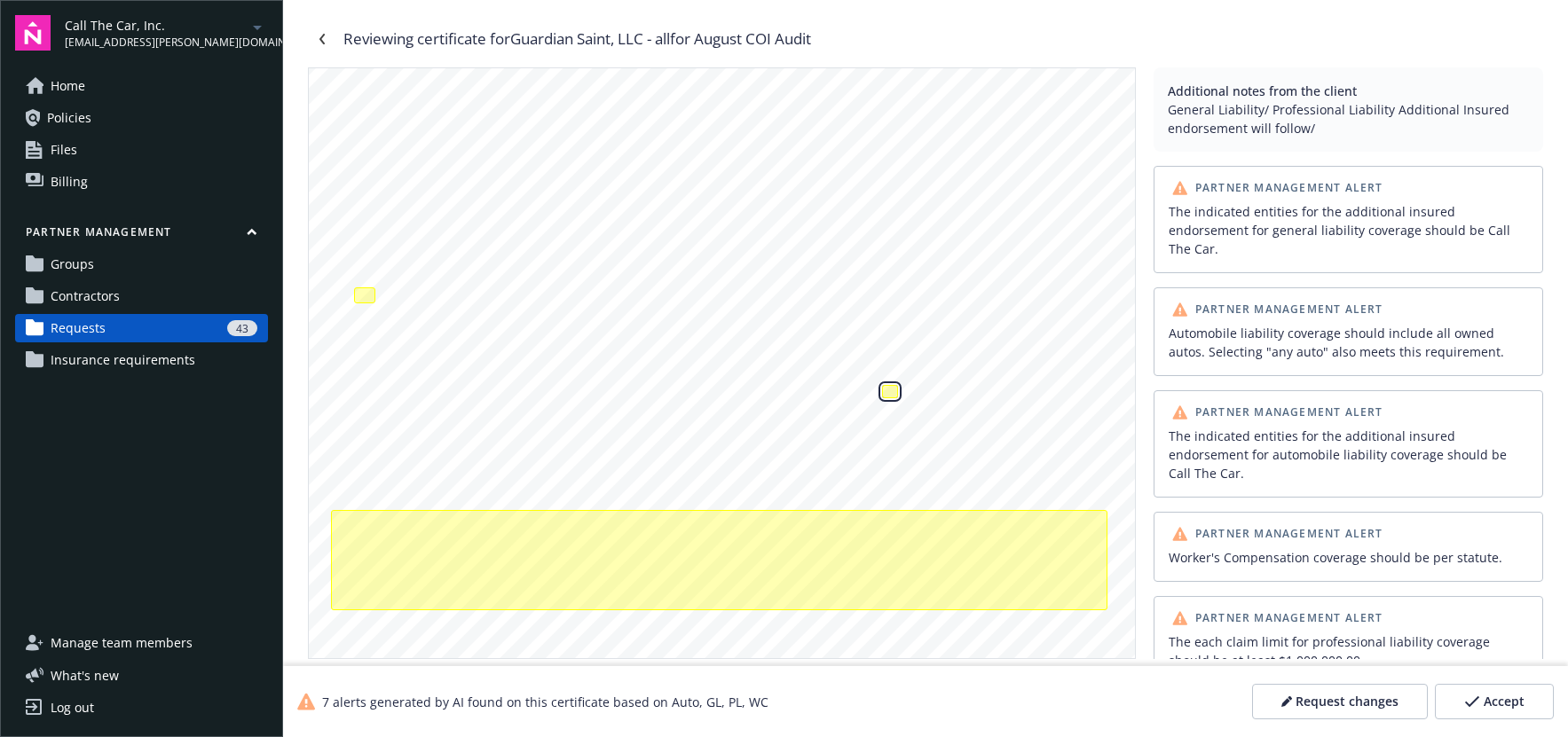
click at [889, 390] on div "Worker's Compensation coverage should be per statute." at bounding box center [890, 391] width 16 height 13
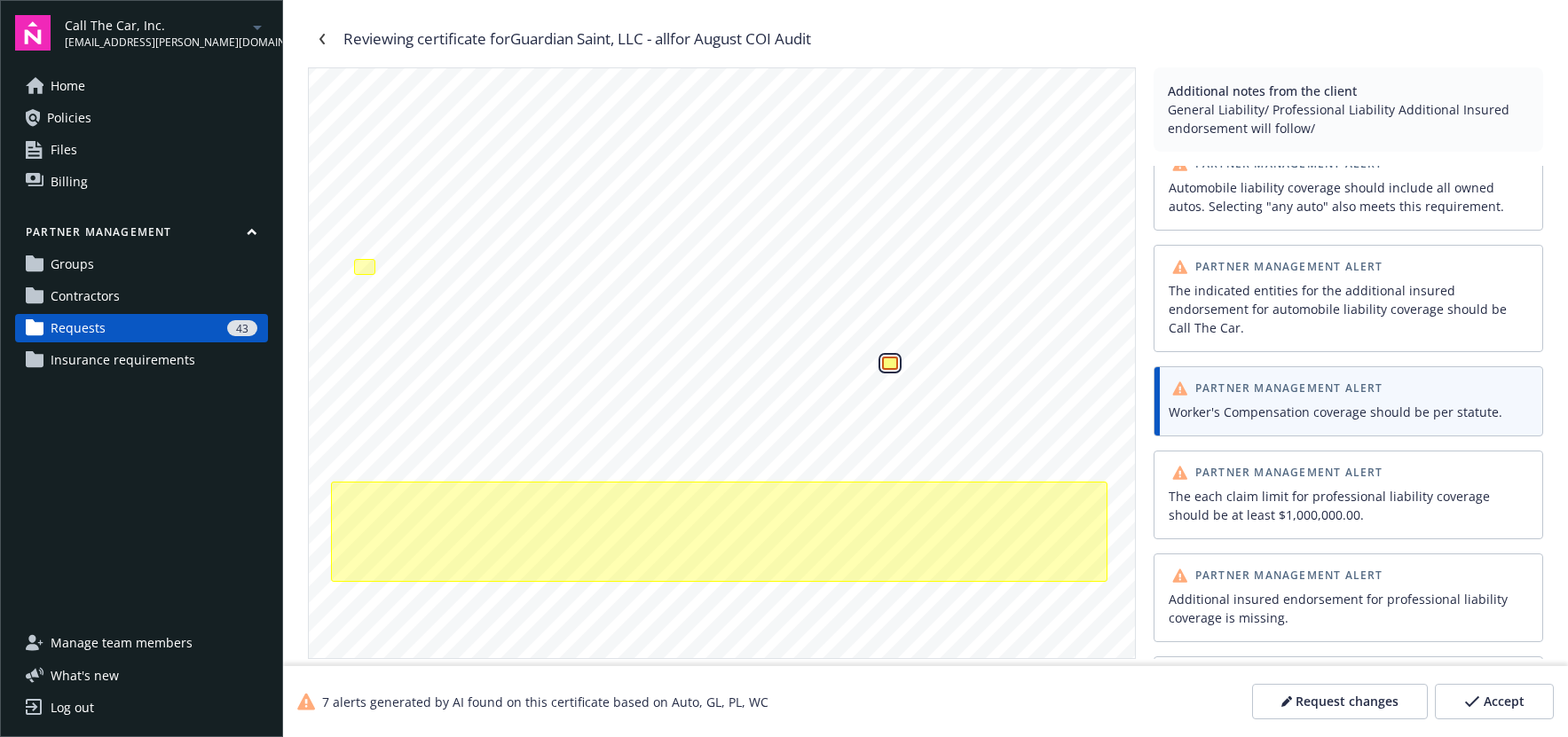
scroll to position [194, 0]
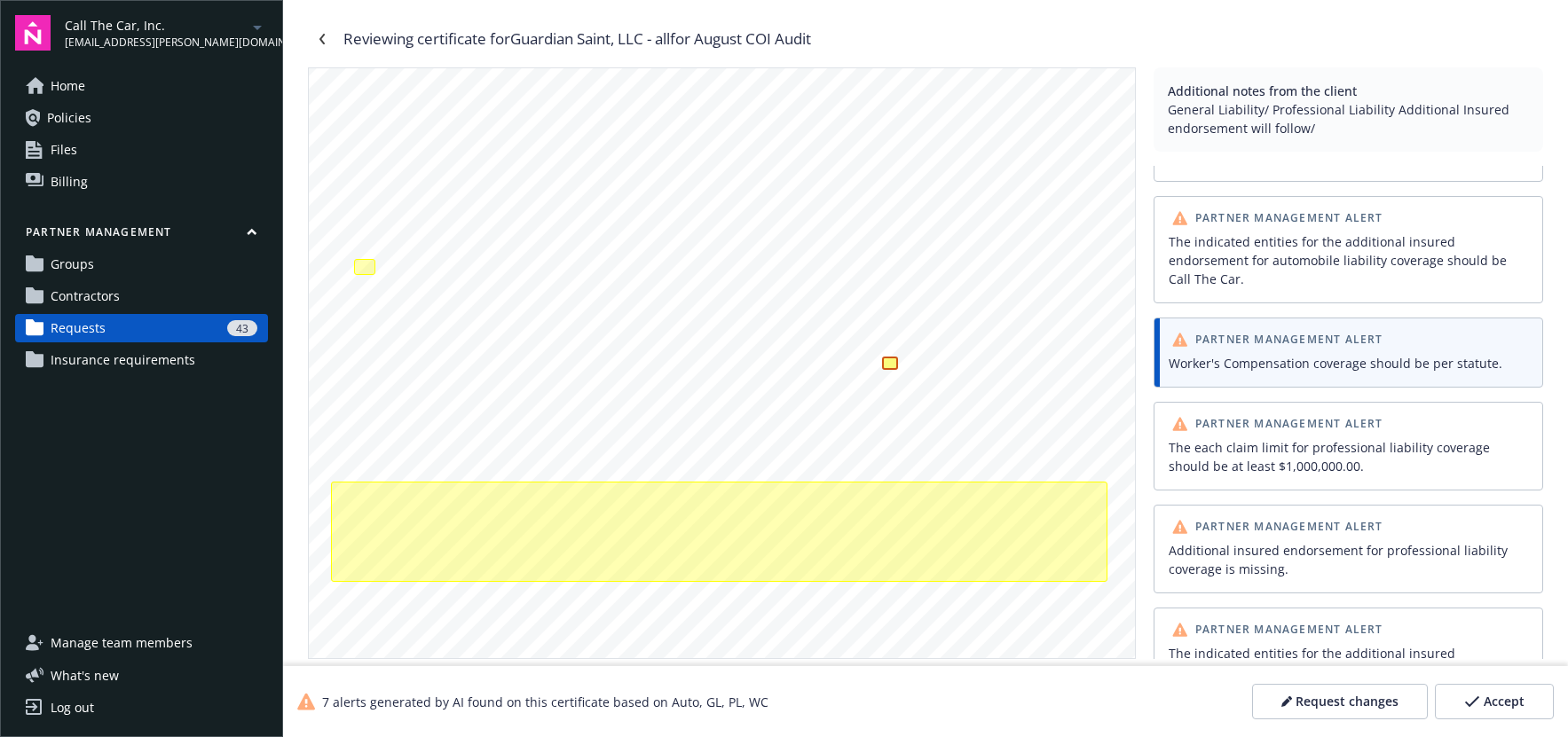
click at [1256, 438] on div "The each claim limit for professional liability coverage should be at least $1,…" at bounding box center [1347, 457] width 360 height 37
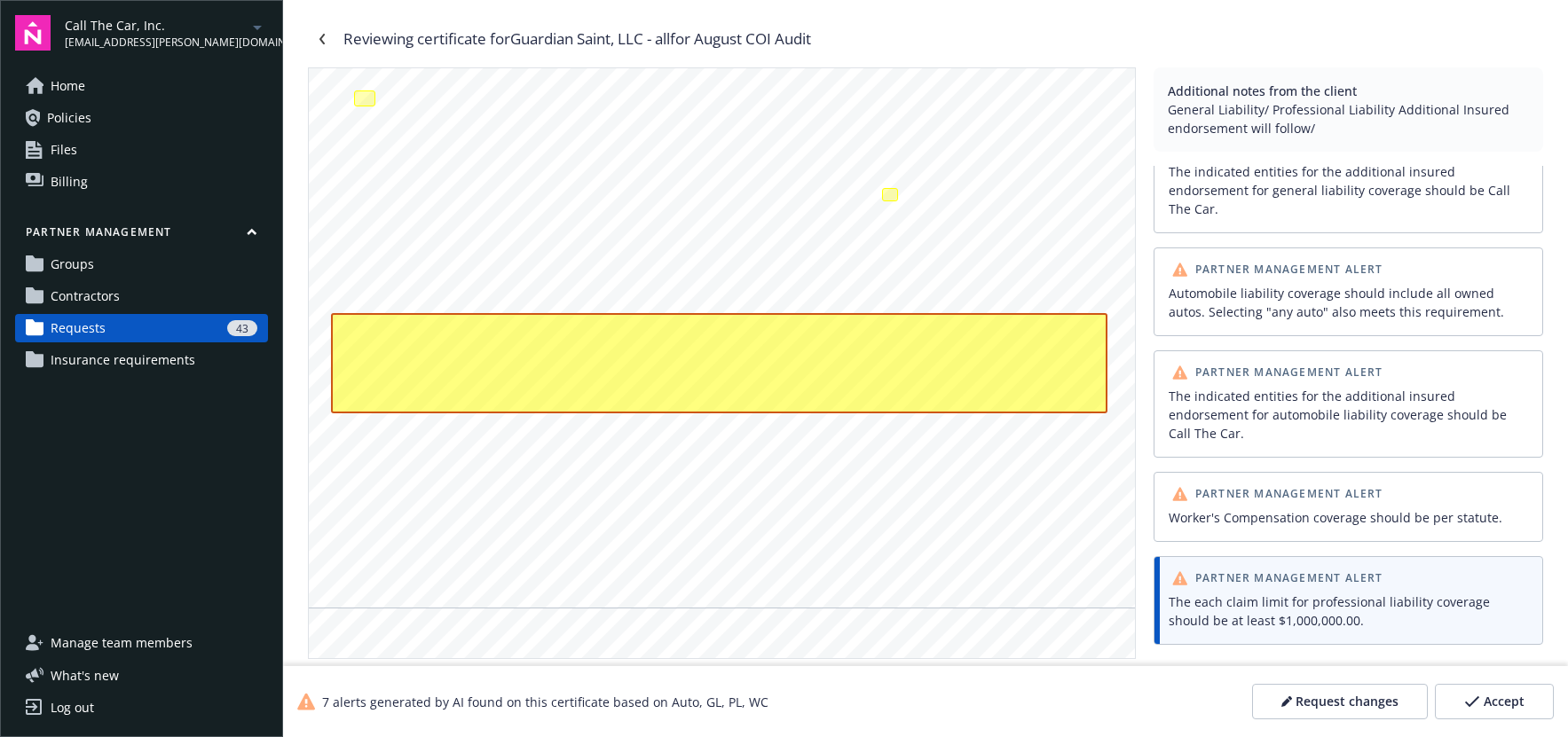
scroll to position [0, 0]
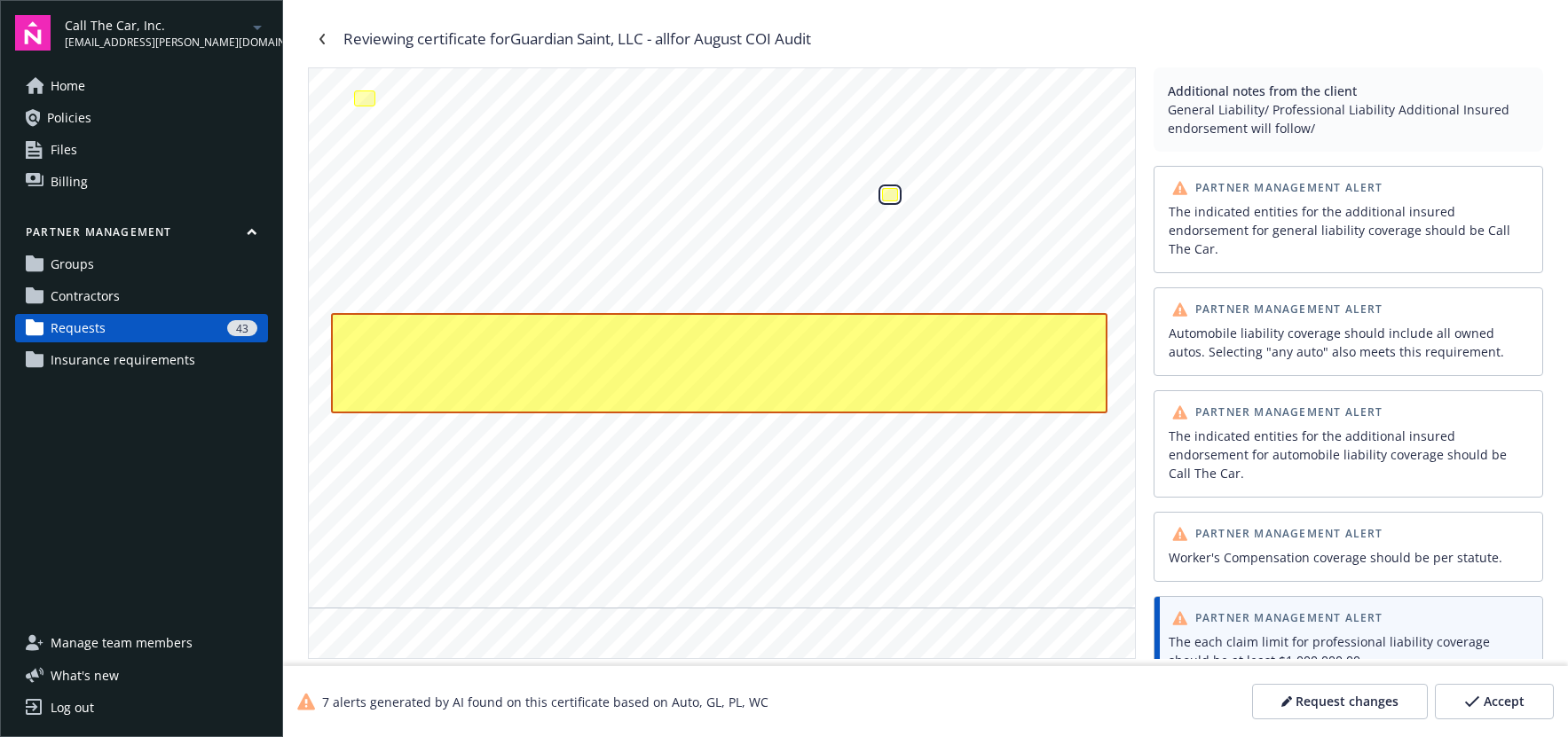
click at [891, 197] on div "Worker's Compensation coverage should be per statute." at bounding box center [890, 194] width 16 height 13
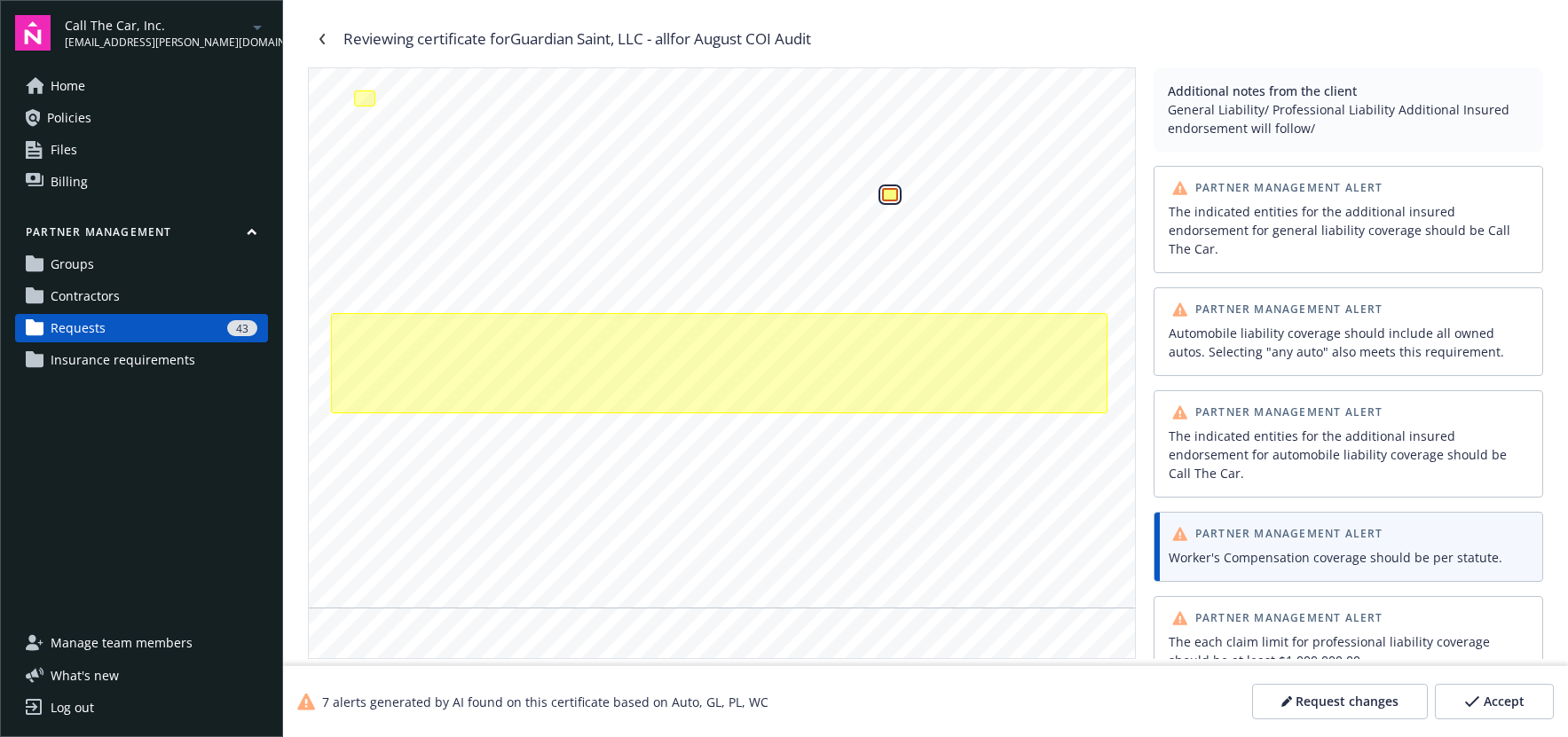
scroll to position [97, 0]
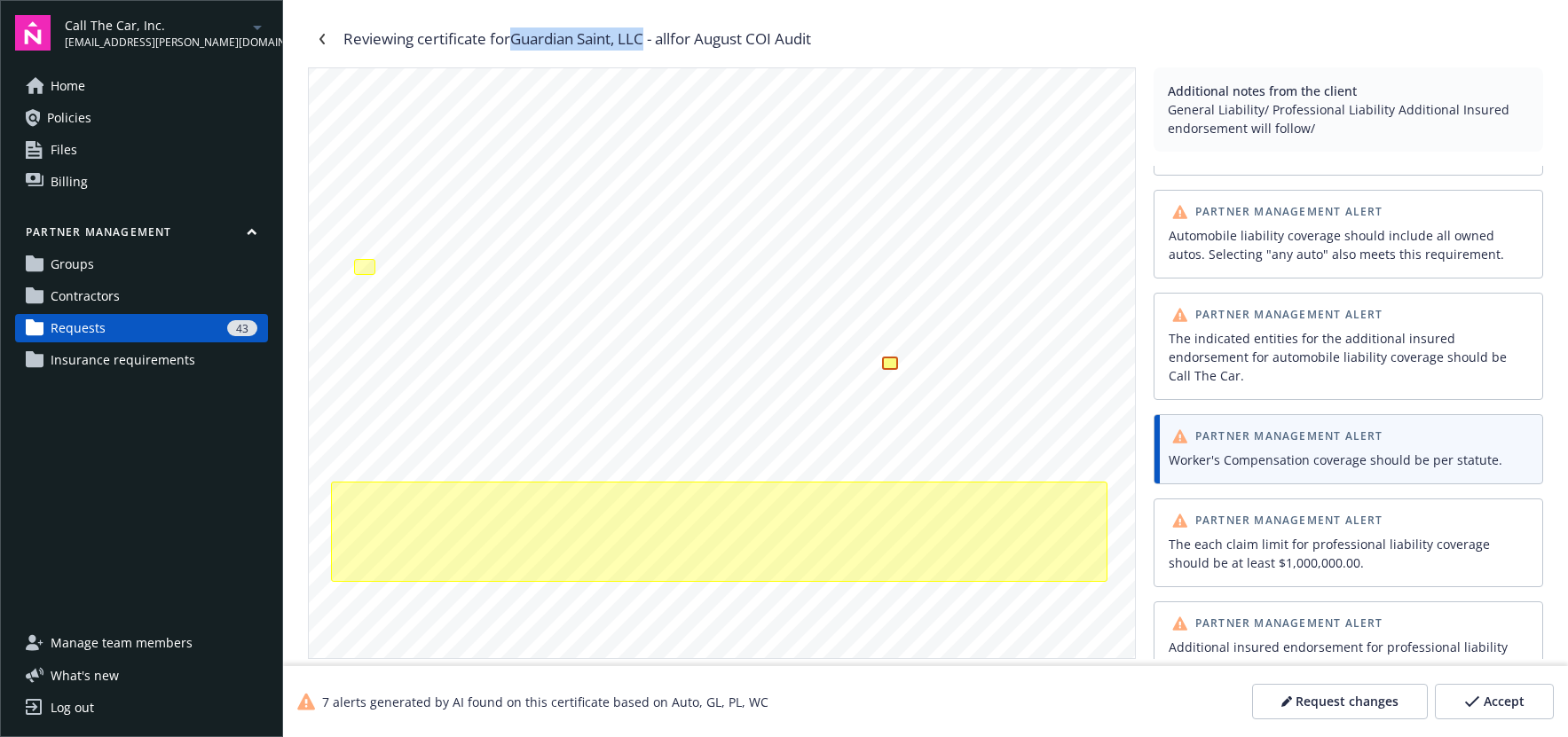
drag, startPoint x: 528, startPoint y: 40, endPoint x: 656, endPoint y: 35, distance: 128.1
click at [651, 36] on div "Reviewing certificate for Guardian Saint, LLC - all for August COI Audit" at bounding box center [577, 38] width 467 height 23
copy div "Guardian Saint, LLC"
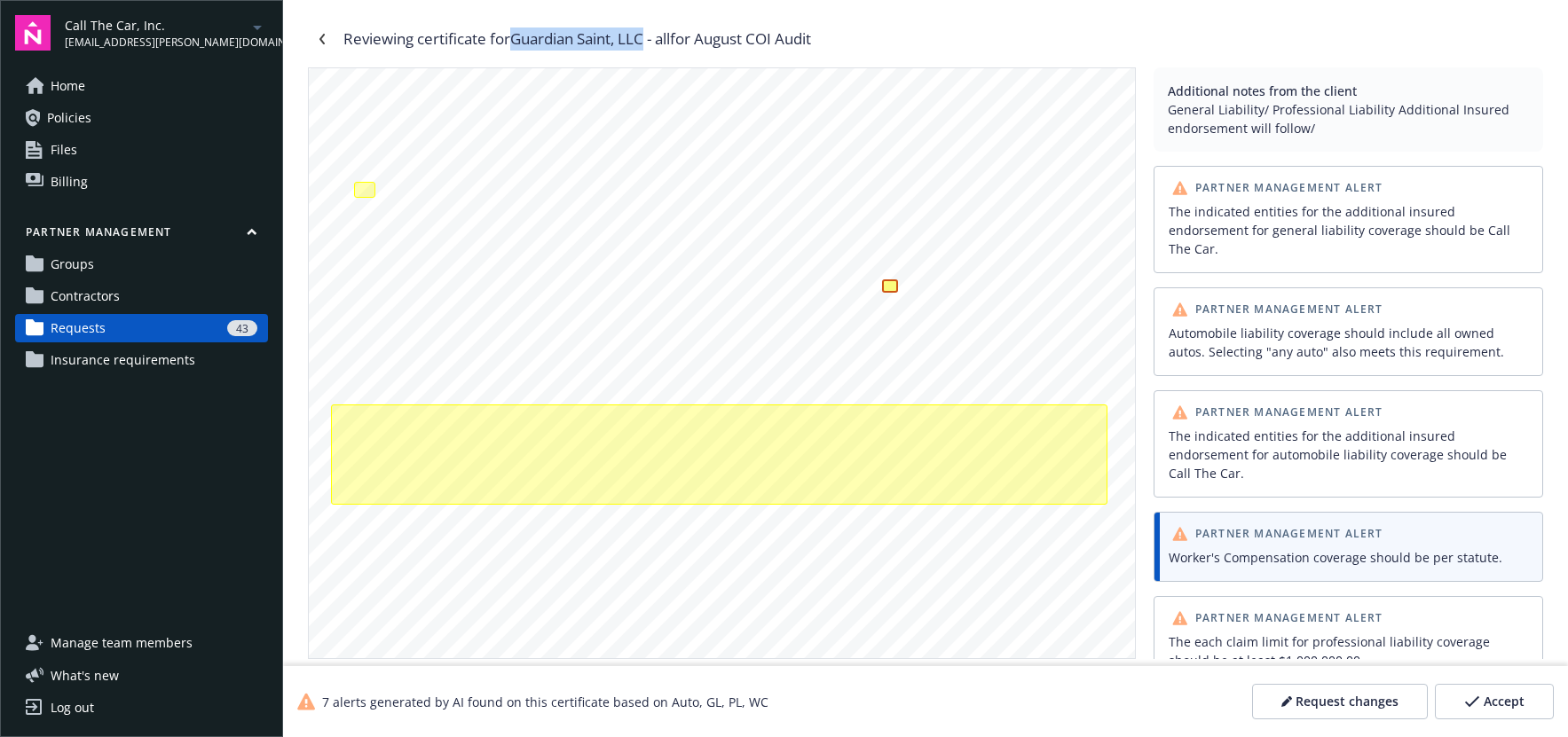
scroll to position [434, 0]
click at [1270, 632] on div "The each claim limit for professional liability coverage should be at least $1,…" at bounding box center [1347, 651] width 360 height 37
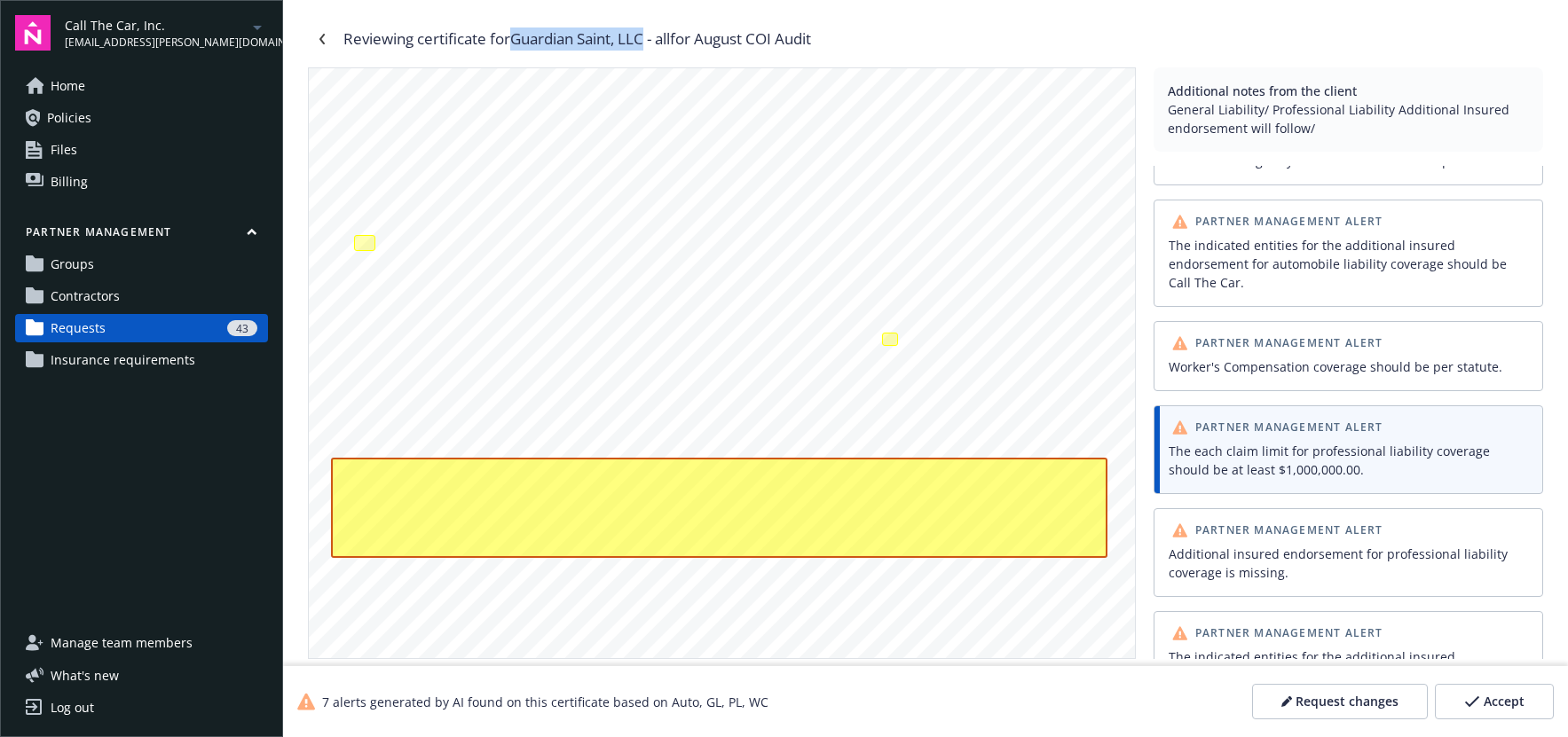
scroll to position [387, 0]
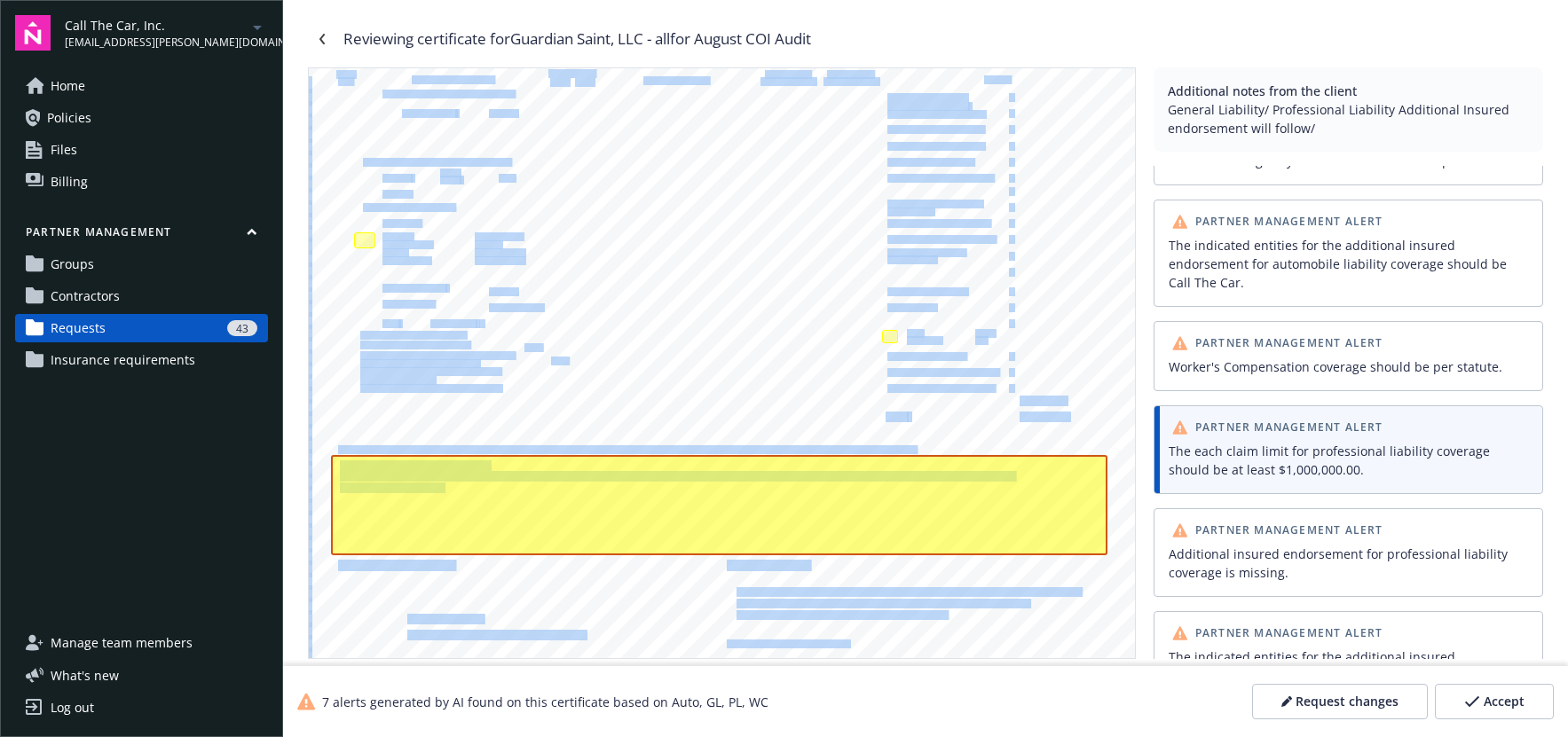
drag, startPoint x: 1020, startPoint y: 402, endPoint x: 1066, endPoint y: 400, distance: 46.0
click at [1066, 400] on div "[DATE] Colony West Financial Insurance Services, Inc. License # 0C42420 [STREET…" at bounding box center [721, 215] width 826 height 1068
click at [1075, 401] on div "[DATE] Colony West Financial Insurance Services, Inc. License # 0C42420 [STREET…" at bounding box center [721, 215] width 826 height 1068
drag, startPoint x: 1068, startPoint y: 401, endPoint x: 1042, endPoint y: 402, distance: 26.0
click at [1048, 401] on div "[DATE] Colony West Financial Insurance Services, Inc. License # 0C42420 [STREET…" at bounding box center [721, 215] width 826 height 1068
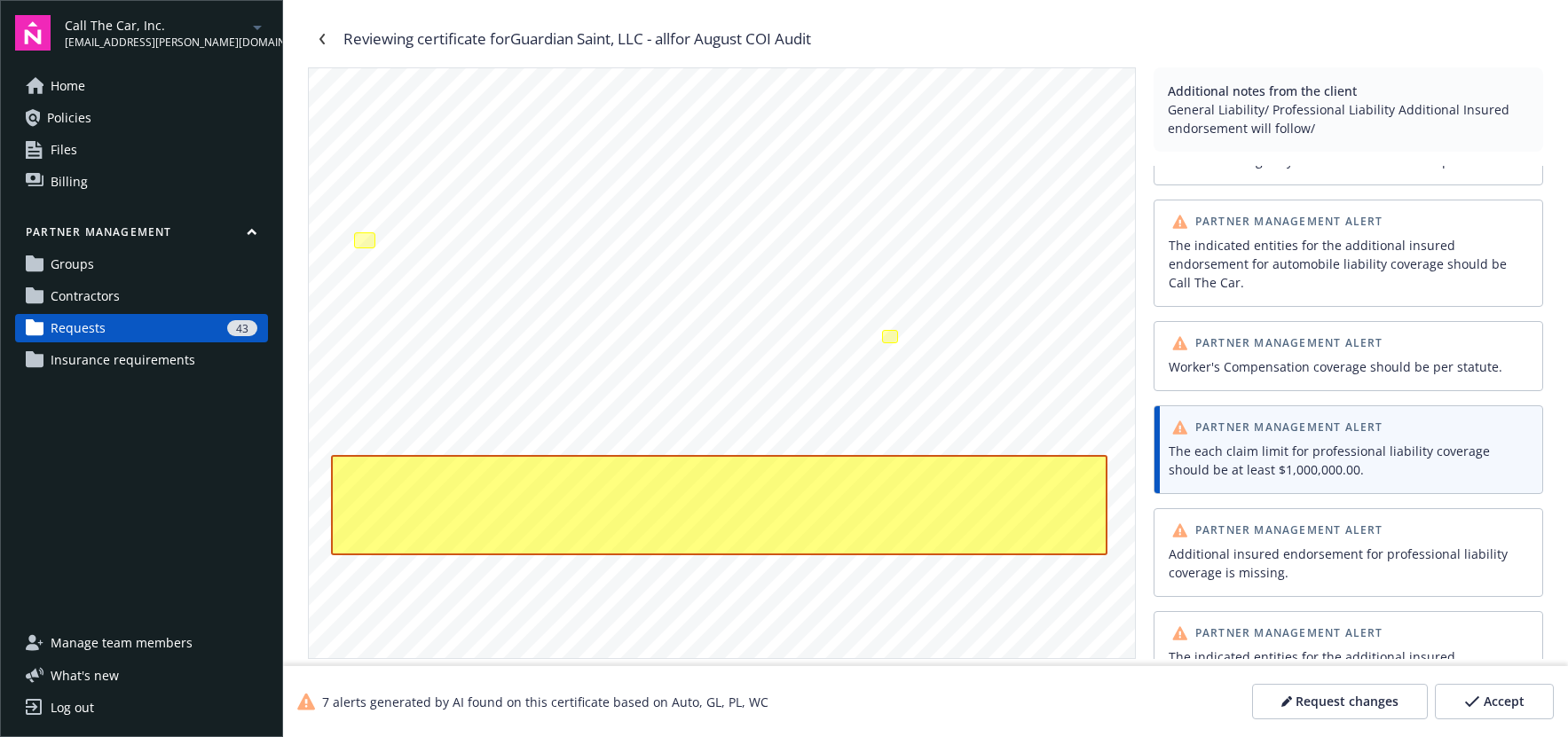
click at [1028, 402] on span "$1M / $3M" at bounding box center [1042, 401] width 46 height 9
drag, startPoint x: 1021, startPoint y: 402, endPoint x: 1063, endPoint y: 400, distance: 42.0
click at [1063, 400] on span "$1M / $3M" at bounding box center [1042, 401] width 46 height 9
